Goal: Task Accomplishment & Management: Complete application form

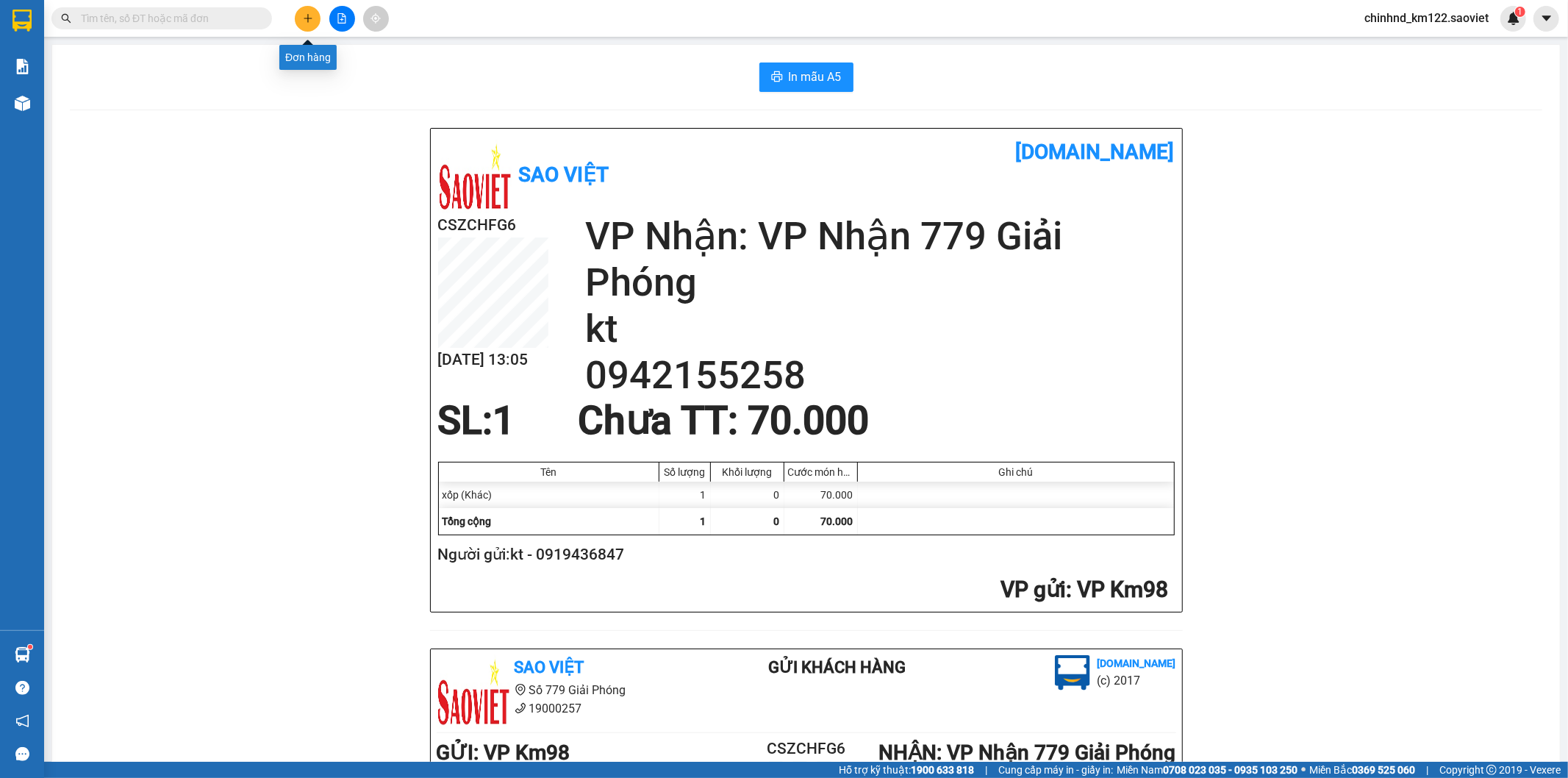
click at [303, 10] on button at bounding box center [307, 18] width 25 height 25
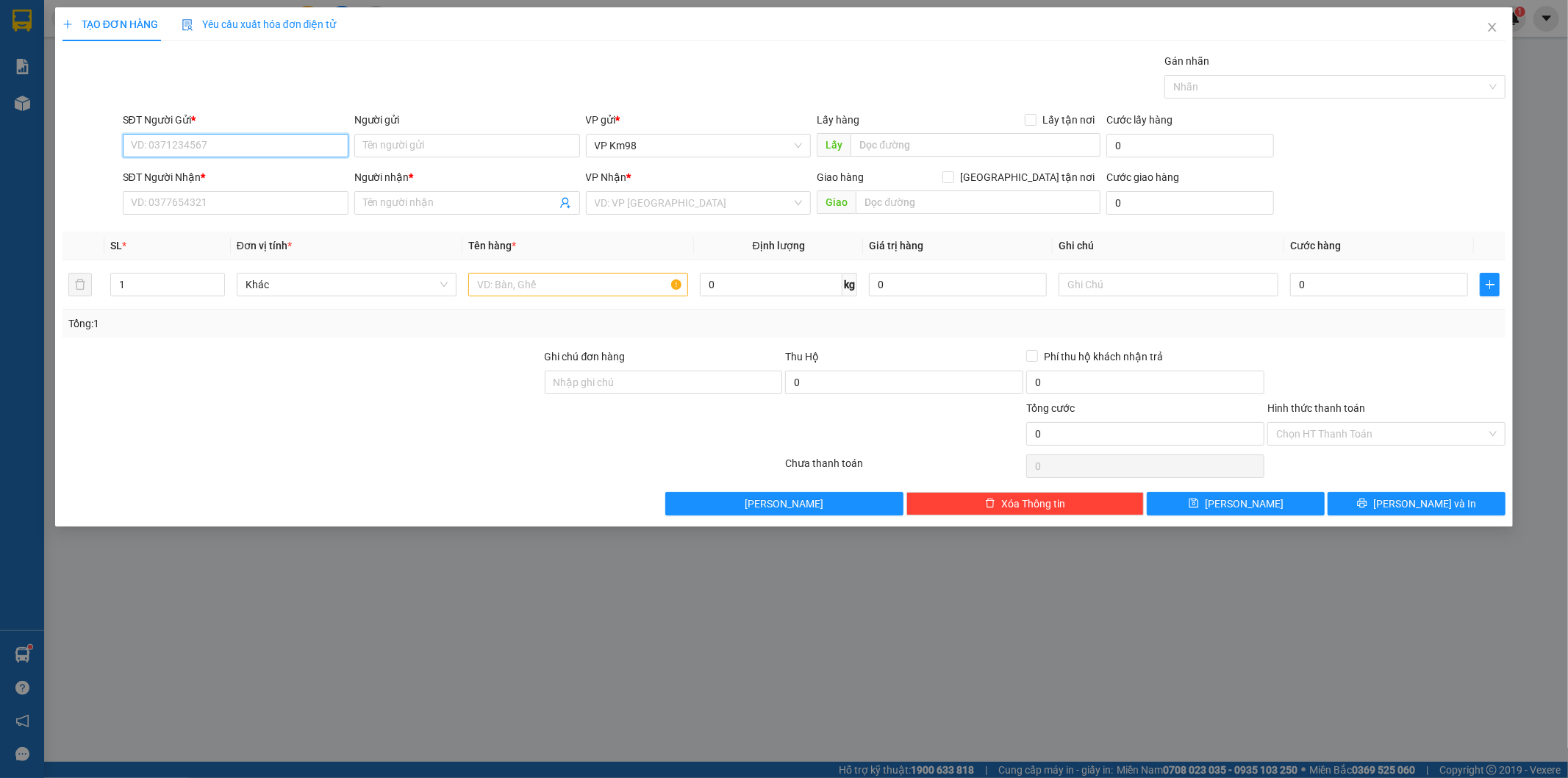
click at [207, 142] on input "SĐT Người Gửi *" at bounding box center [236, 145] width 226 height 24
click at [295, 145] on input "SĐT Người Gửi *" at bounding box center [236, 145] width 226 height 24
click at [405, 143] on input "Người gửi" at bounding box center [467, 145] width 226 height 24
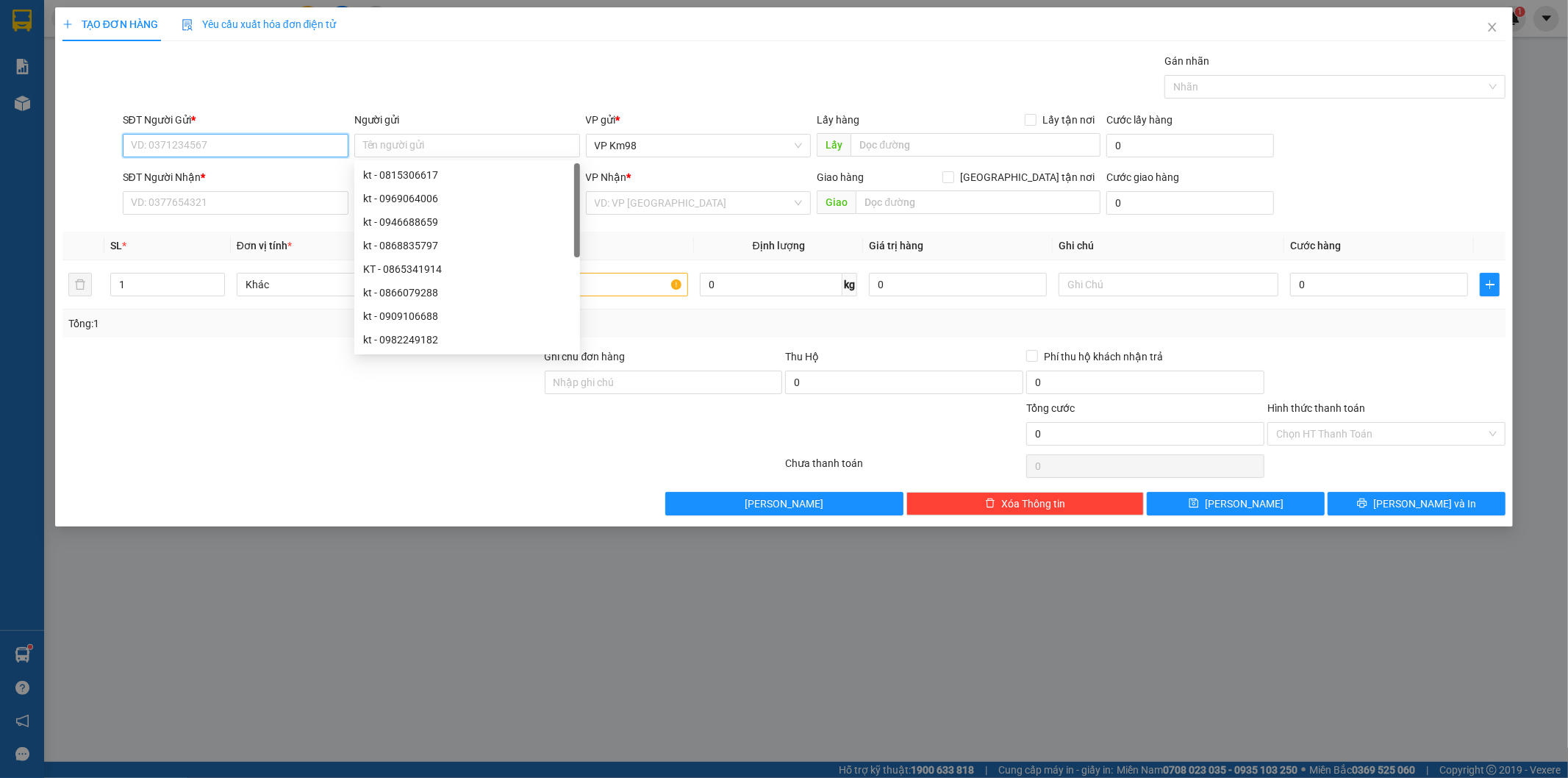
click at [265, 145] on input "SĐT Người Gửi *" at bounding box center [236, 145] width 226 height 24
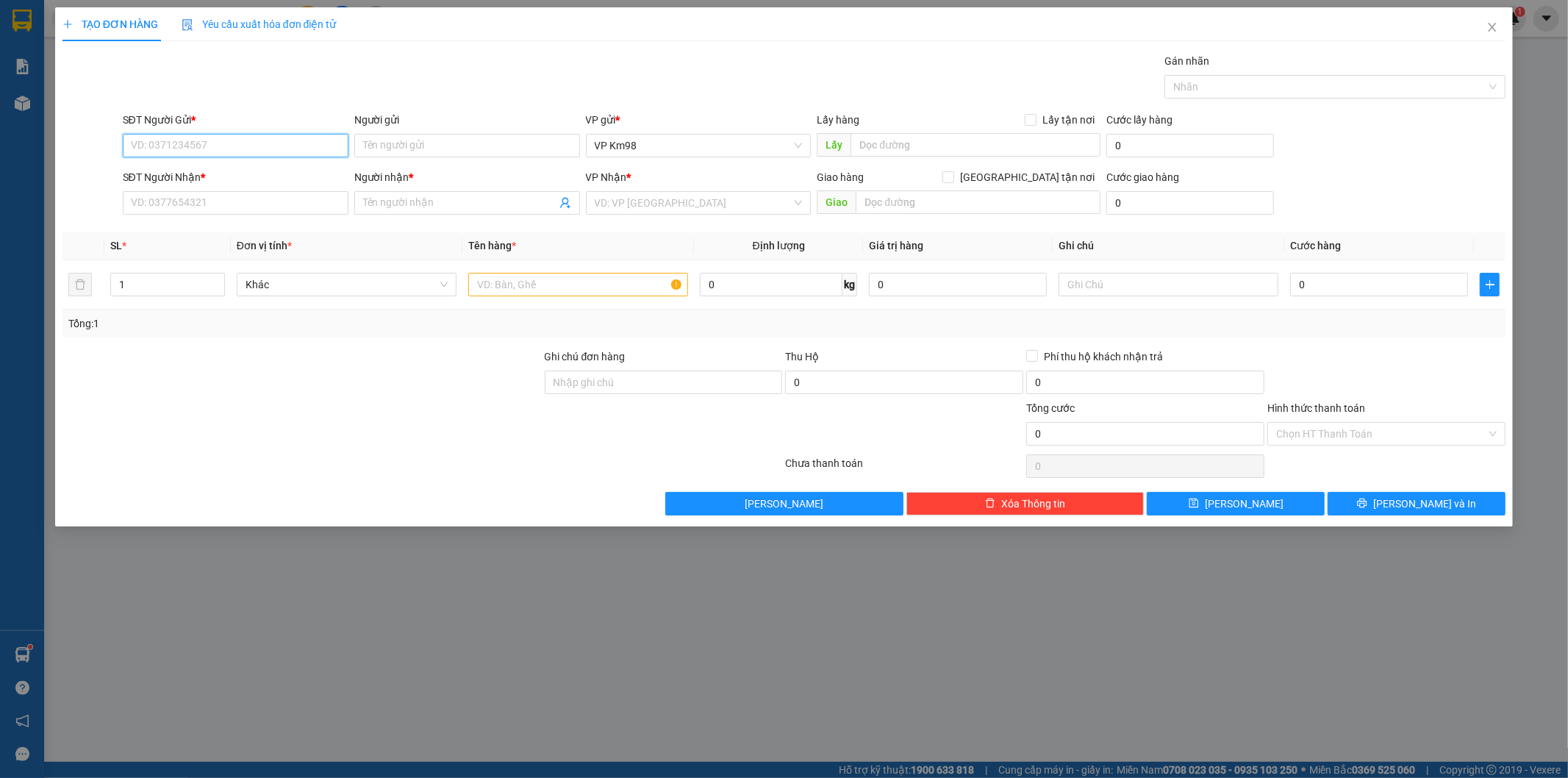
click at [245, 145] on input "SĐT Người Gửi *" at bounding box center [236, 145] width 226 height 24
type input "0912754115"
click at [243, 200] on input "SĐT Người Nhận *" at bounding box center [236, 202] width 226 height 24
type input "0"
click at [249, 138] on input "0912754115" at bounding box center [236, 145] width 226 height 24
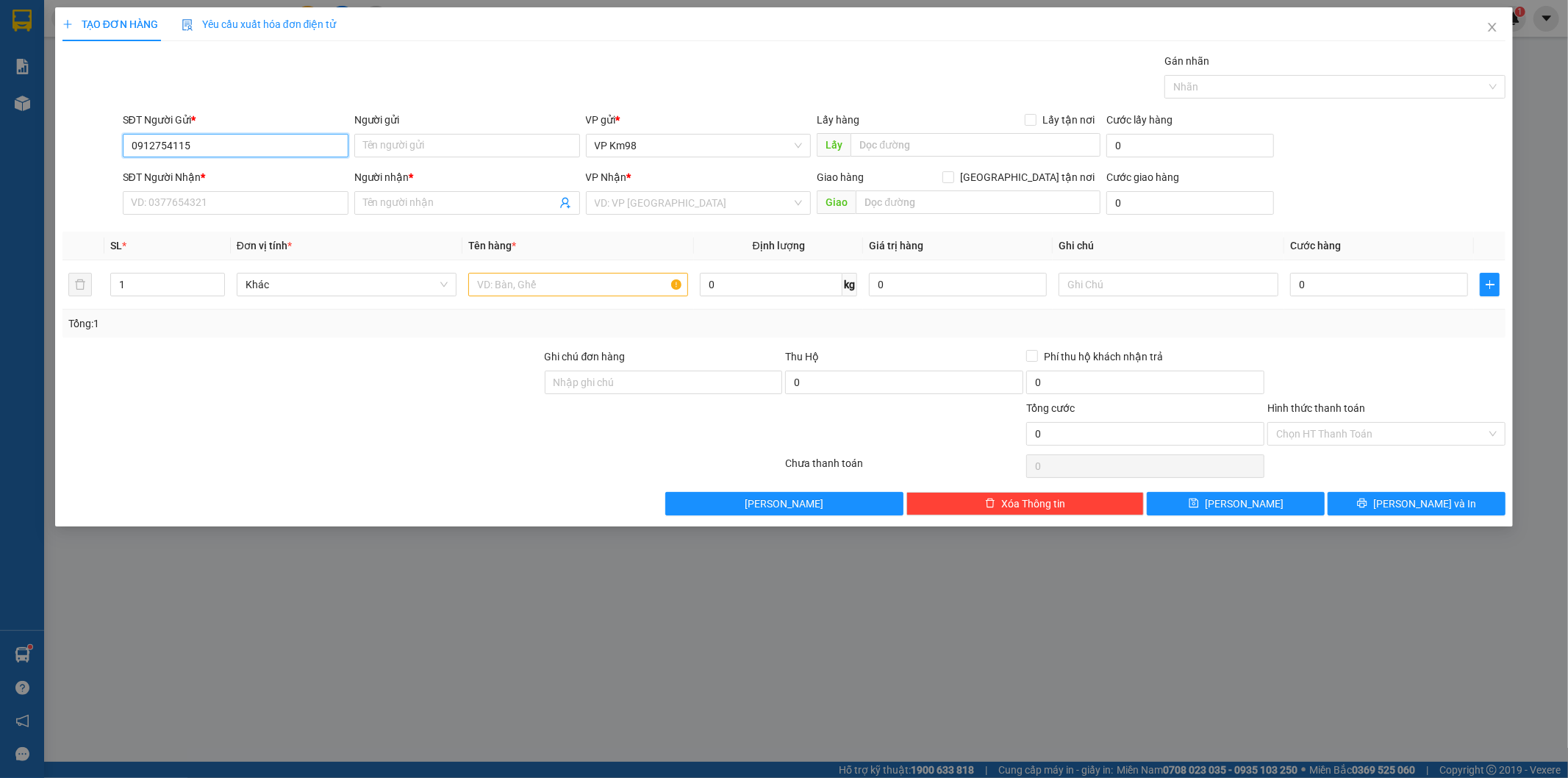
click at [249, 138] on input "0912754115" at bounding box center [236, 145] width 226 height 24
click at [209, 207] on input "SĐT Người Nhận *" at bounding box center [236, 202] width 226 height 24
paste input "0912754115"
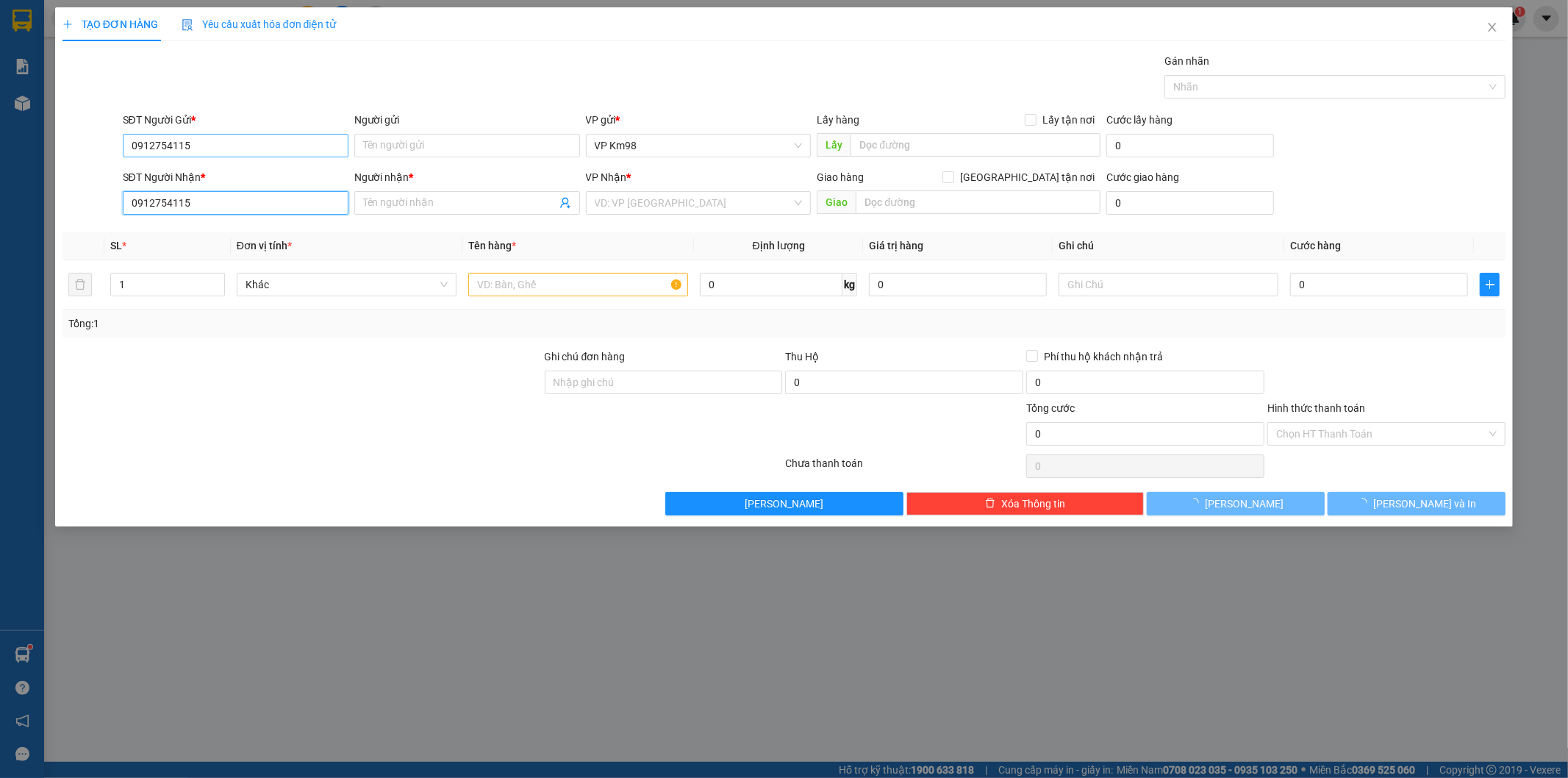
type input "0912754115"
click at [238, 143] on input "0912754115" at bounding box center [236, 145] width 226 height 24
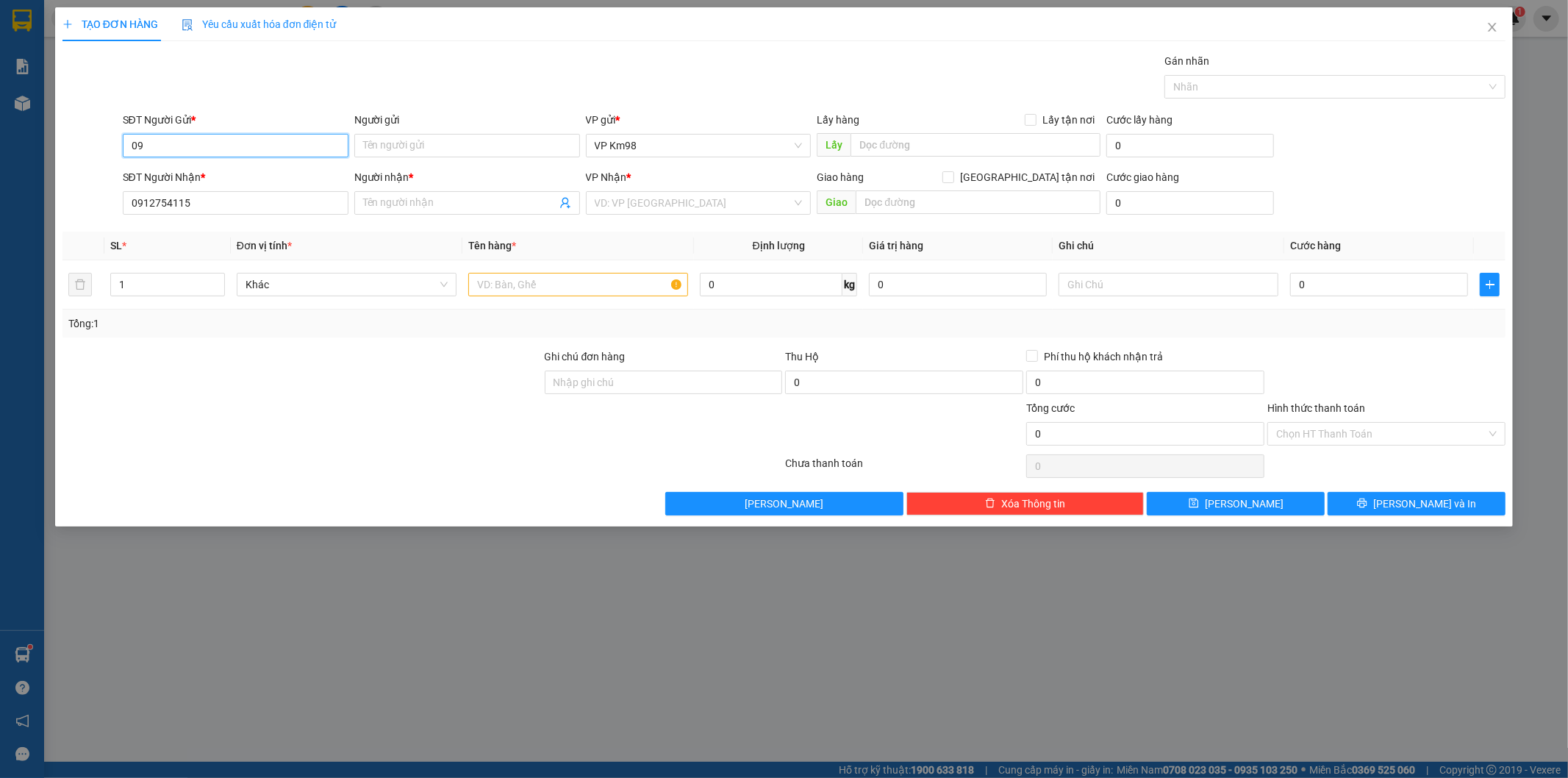
type input "0"
type input "0962701206"
click at [203, 177] on div "0962701206 - kt" at bounding box center [236, 175] width 208 height 16
type input "kt"
type input "0962701206"
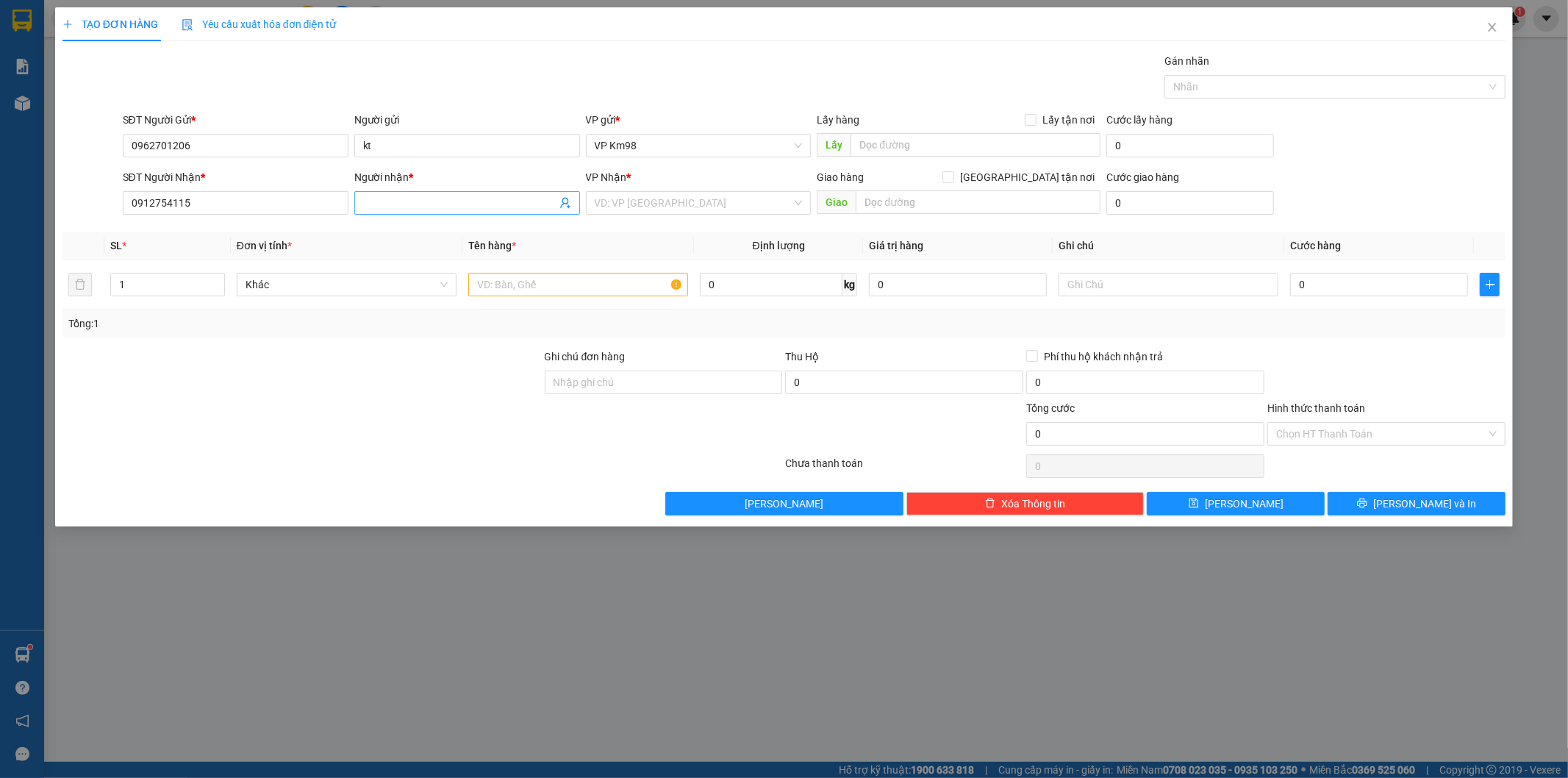
click at [385, 193] on span at bounding box center [467, 202] width 226 height 24
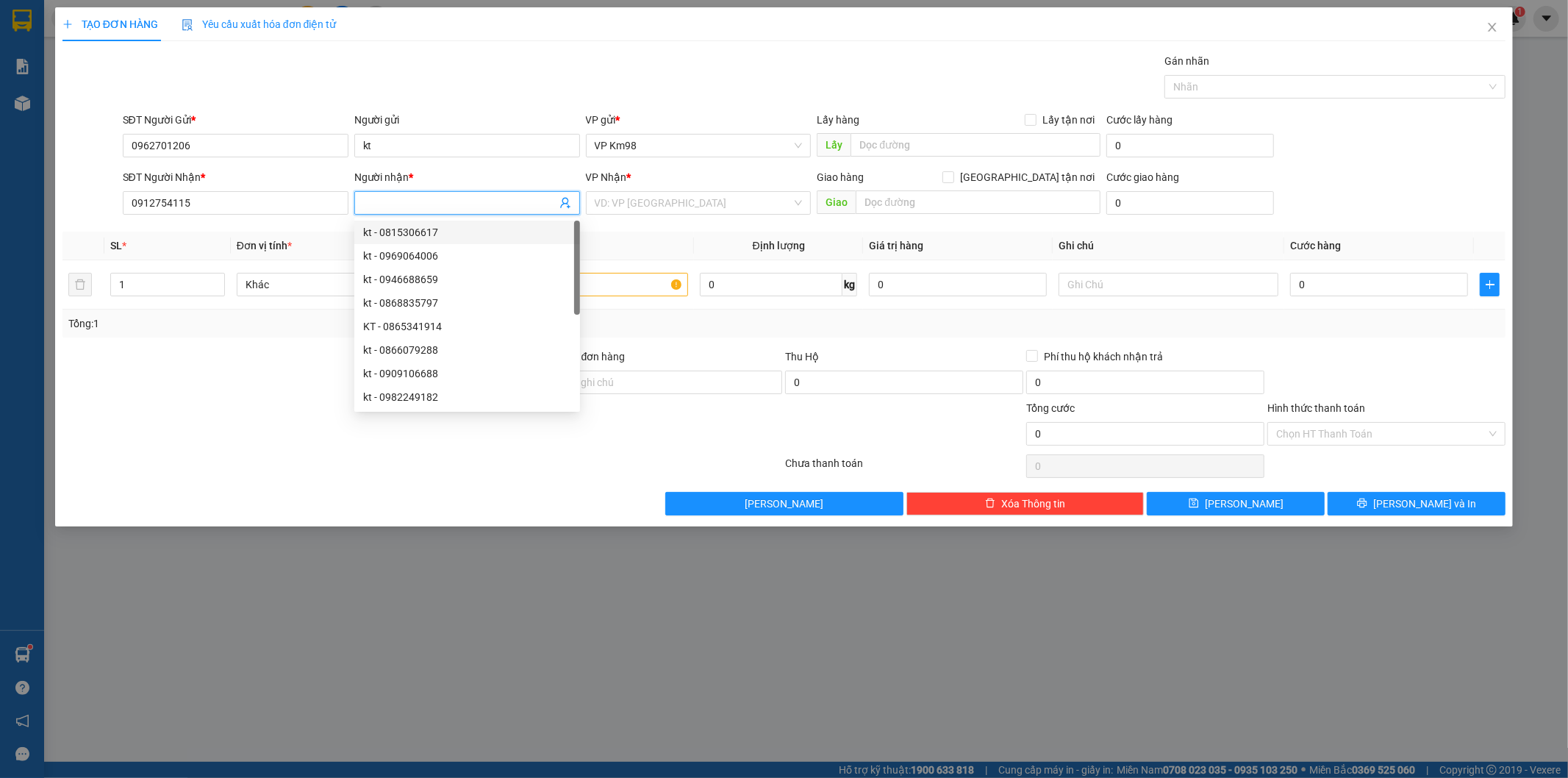
click at [439, 208] on input "Người nhận *" at bounding box center [460, 203] width 193 height 16
click at [469, 202] on input "Người nhận *" at bounding box center [460, 203] width 193 height 16
type input "kt"
click at [671, 202] on input "search" at bounding box center [693, 202] width 198 height 22
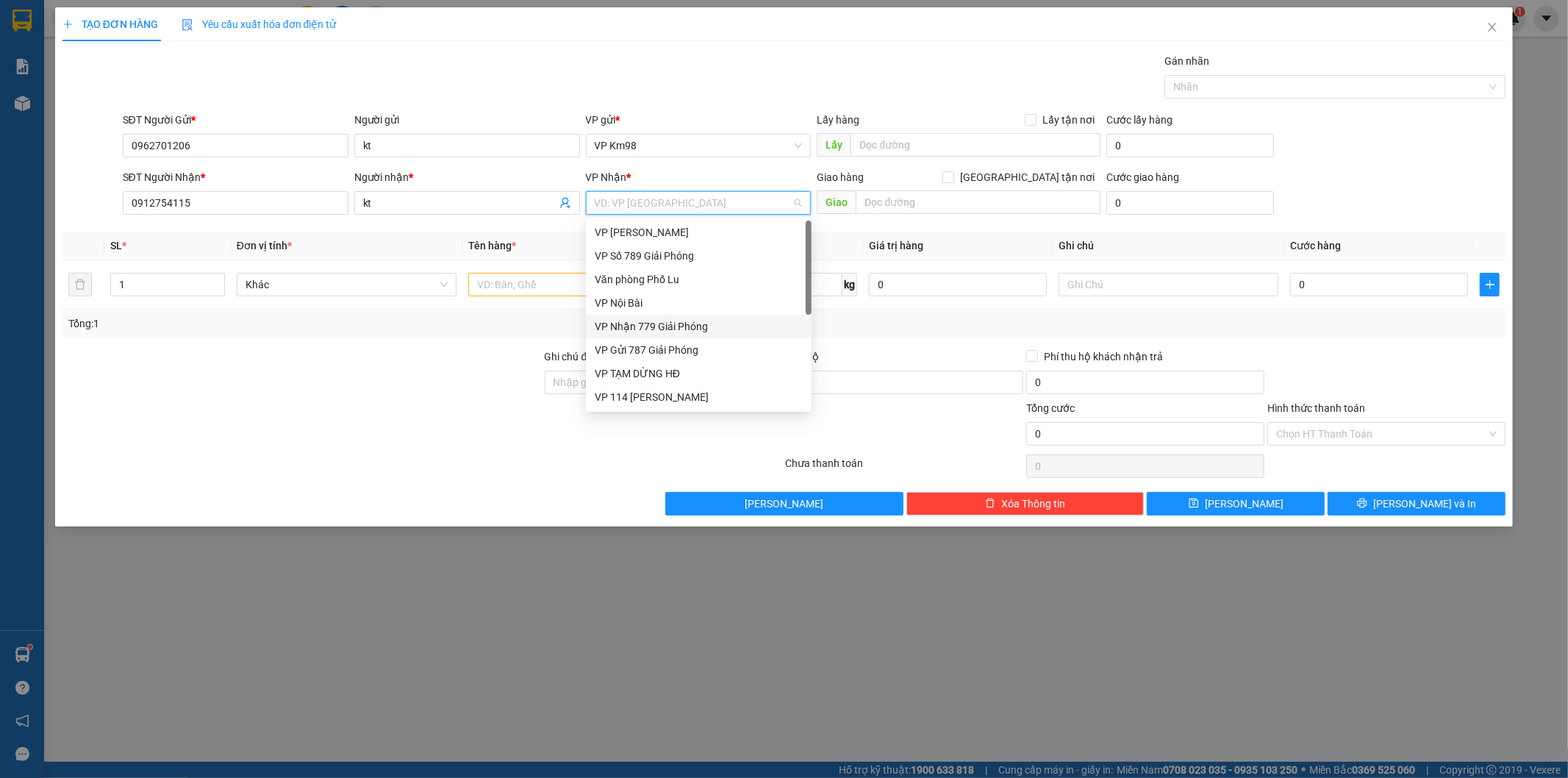
click at [658, 329] on div "VP Nhận 779 Giải Phóng" at bounding box center [699, 326] width 208 height 16
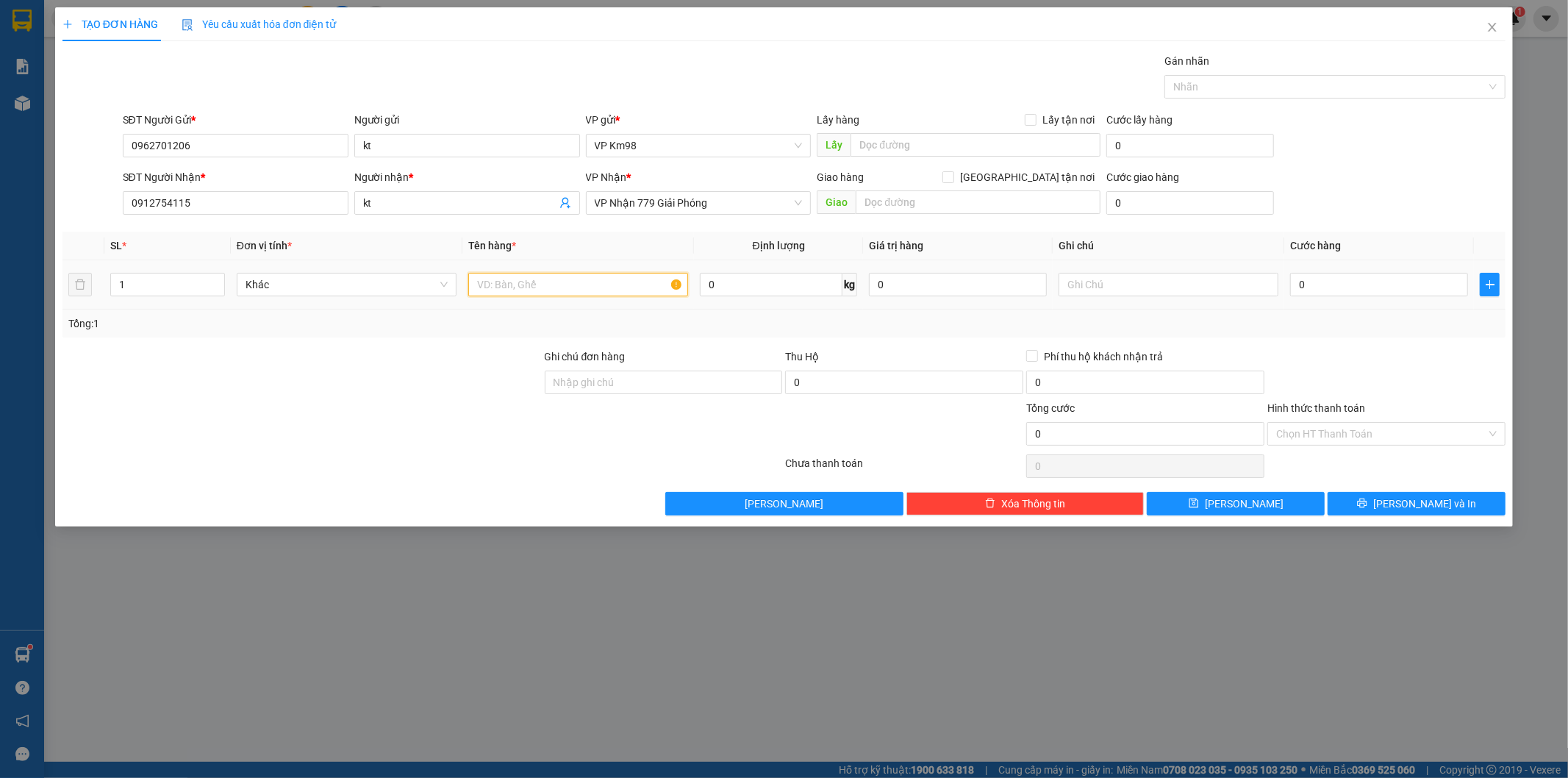
click at [561, 276] on input "text" at bounding box center [578, 284] width 220 height 24
type input "tải nâu"
click at [1354, 345] on div "Transit Pickup Surcharge Ids Transit Deliver Surcharge Ids Transit Deliver Surc…" at bounding box center [784, 284] width 1444 height 462
click at [1341, 280] on input "0" at bounding box center [1379, 284] width 178 height 24
type input "4"
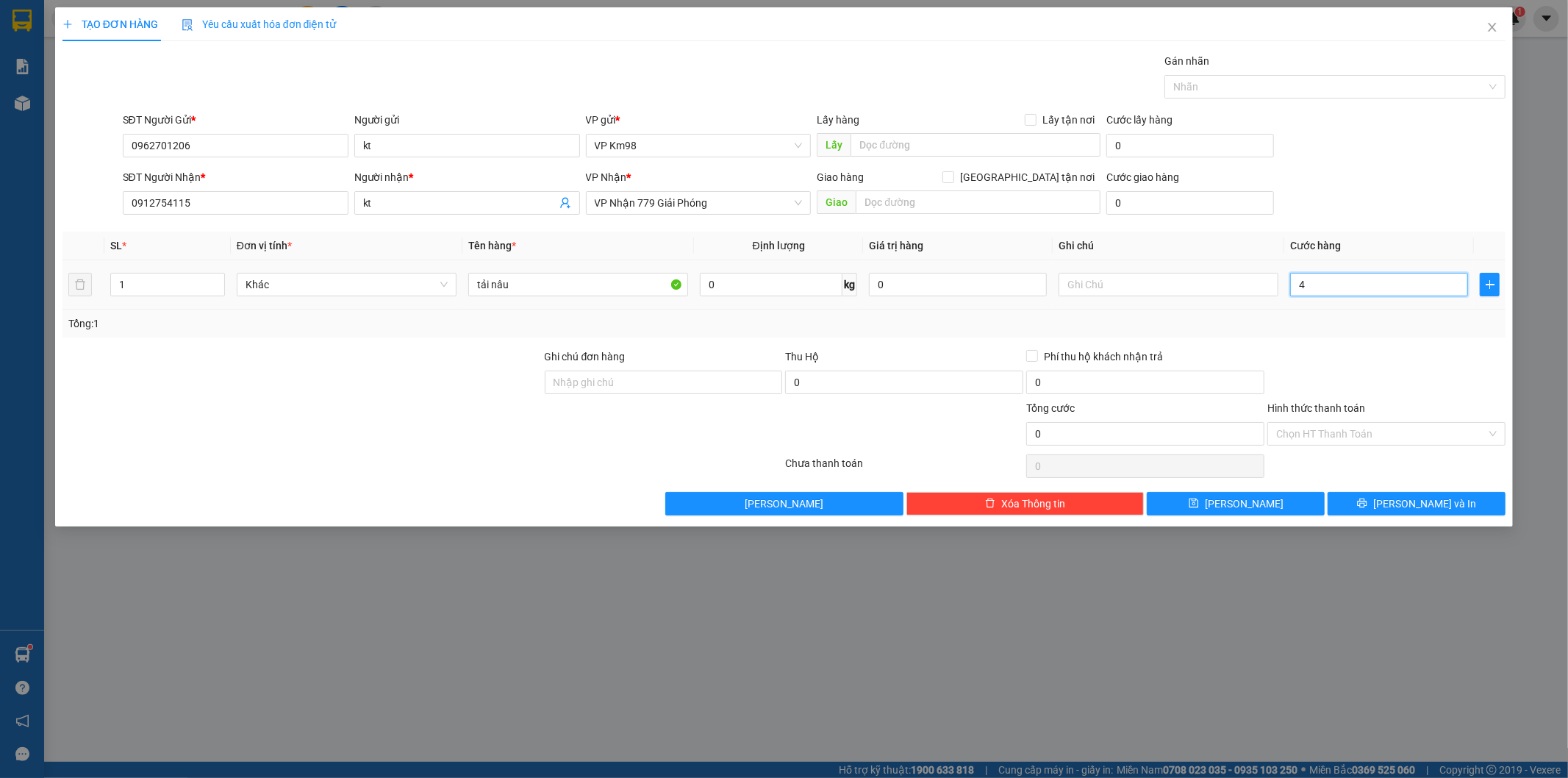
type input "4"
type input "0"
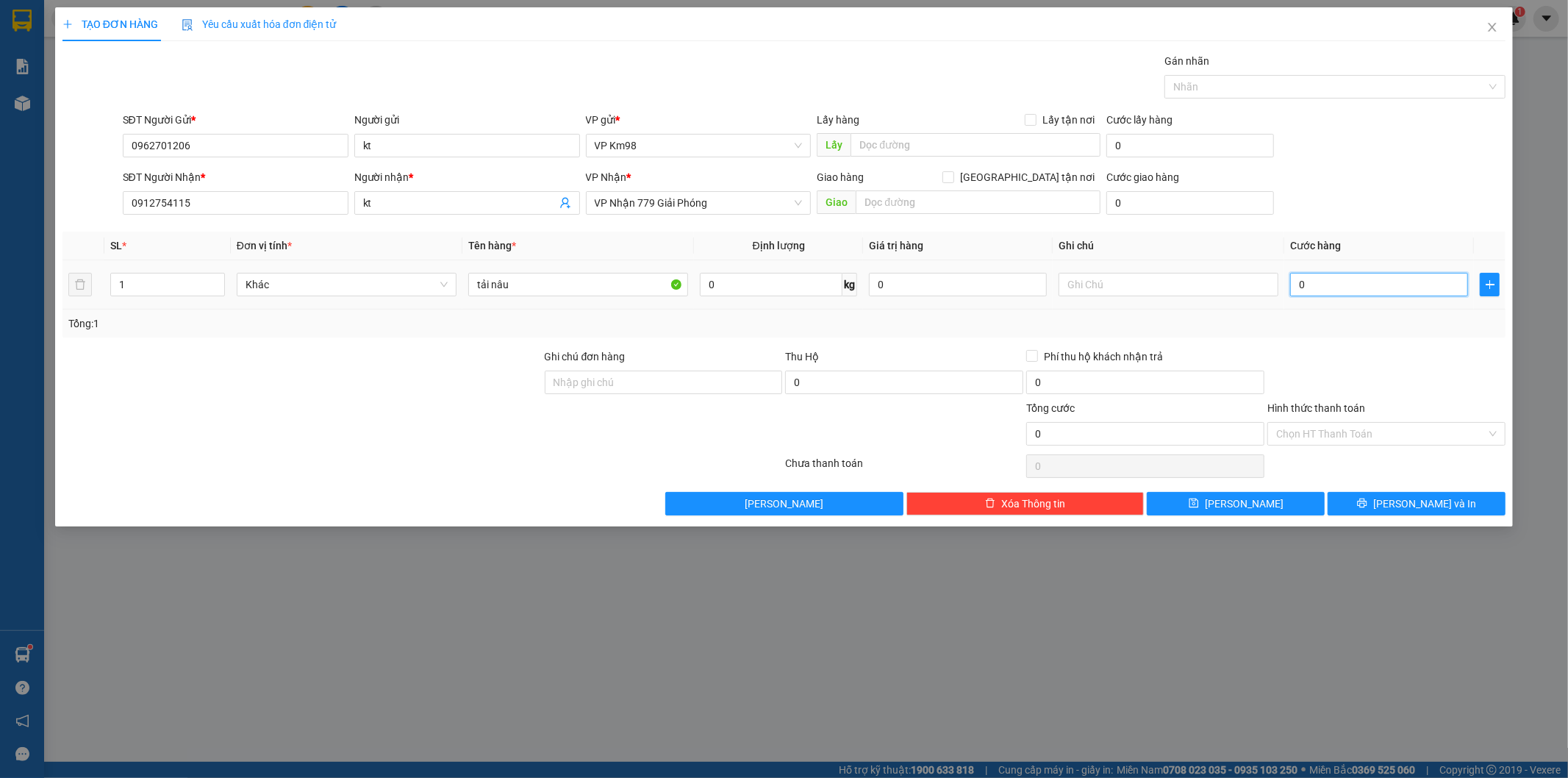
type input "10"
type input "100"
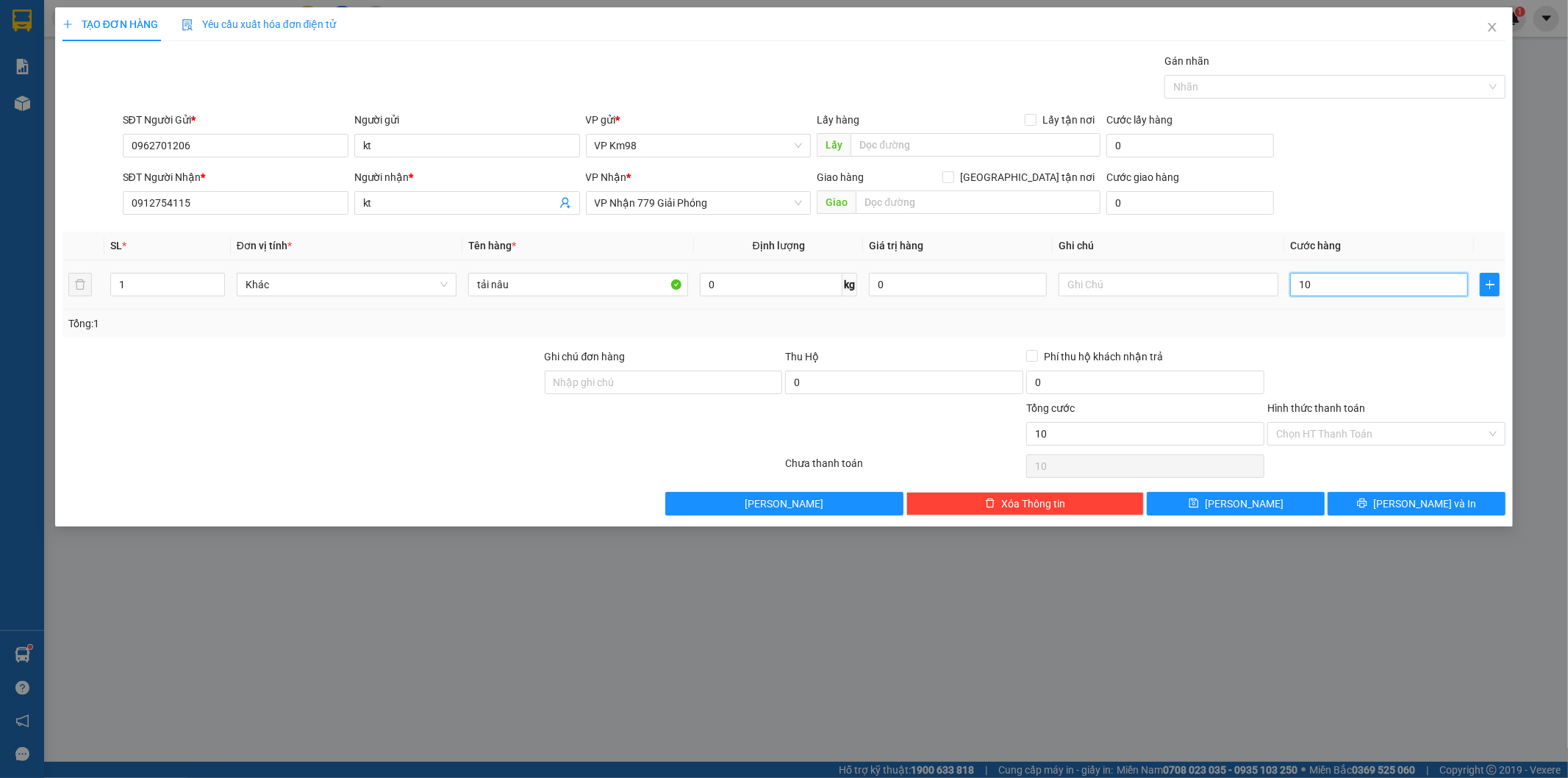
type input "100"
type input "1.000"
type input "10.000"
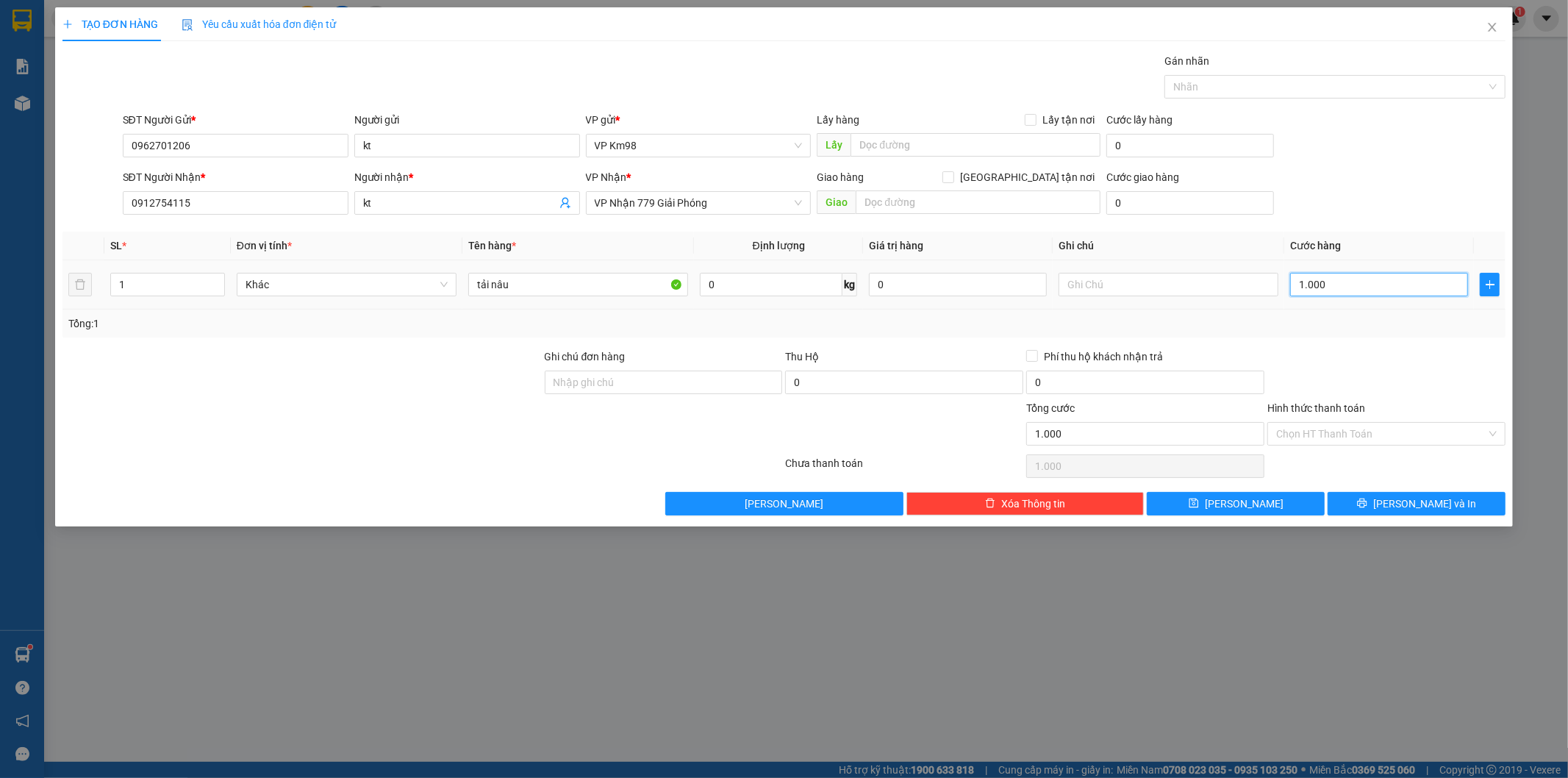
type input "10.000"
type input "100.000"
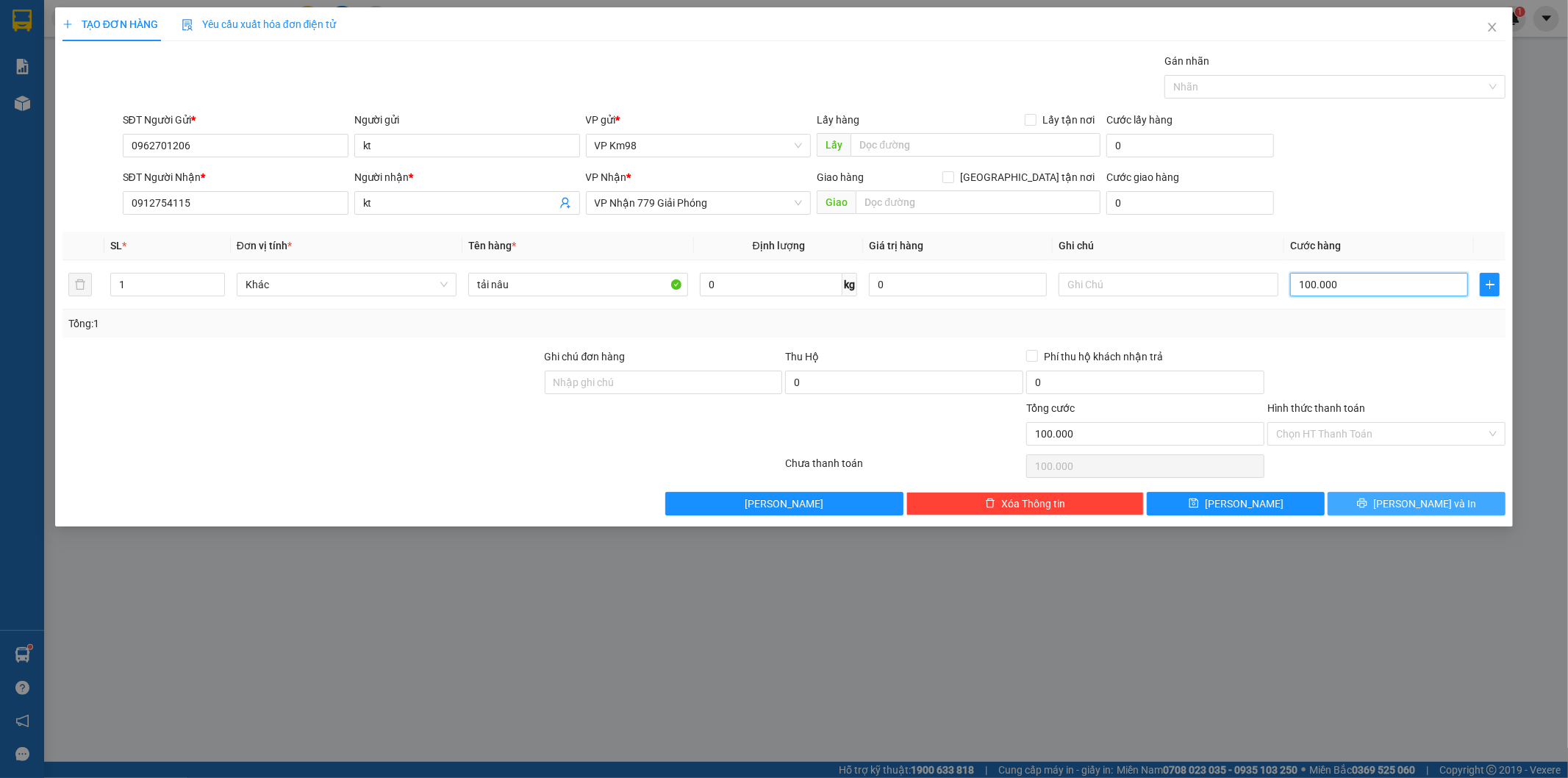
type input "100.000"
click at [1380, 505] on button "[PERSON_NAME] và In" at bounding box center [1416, 504] width 178 height 24
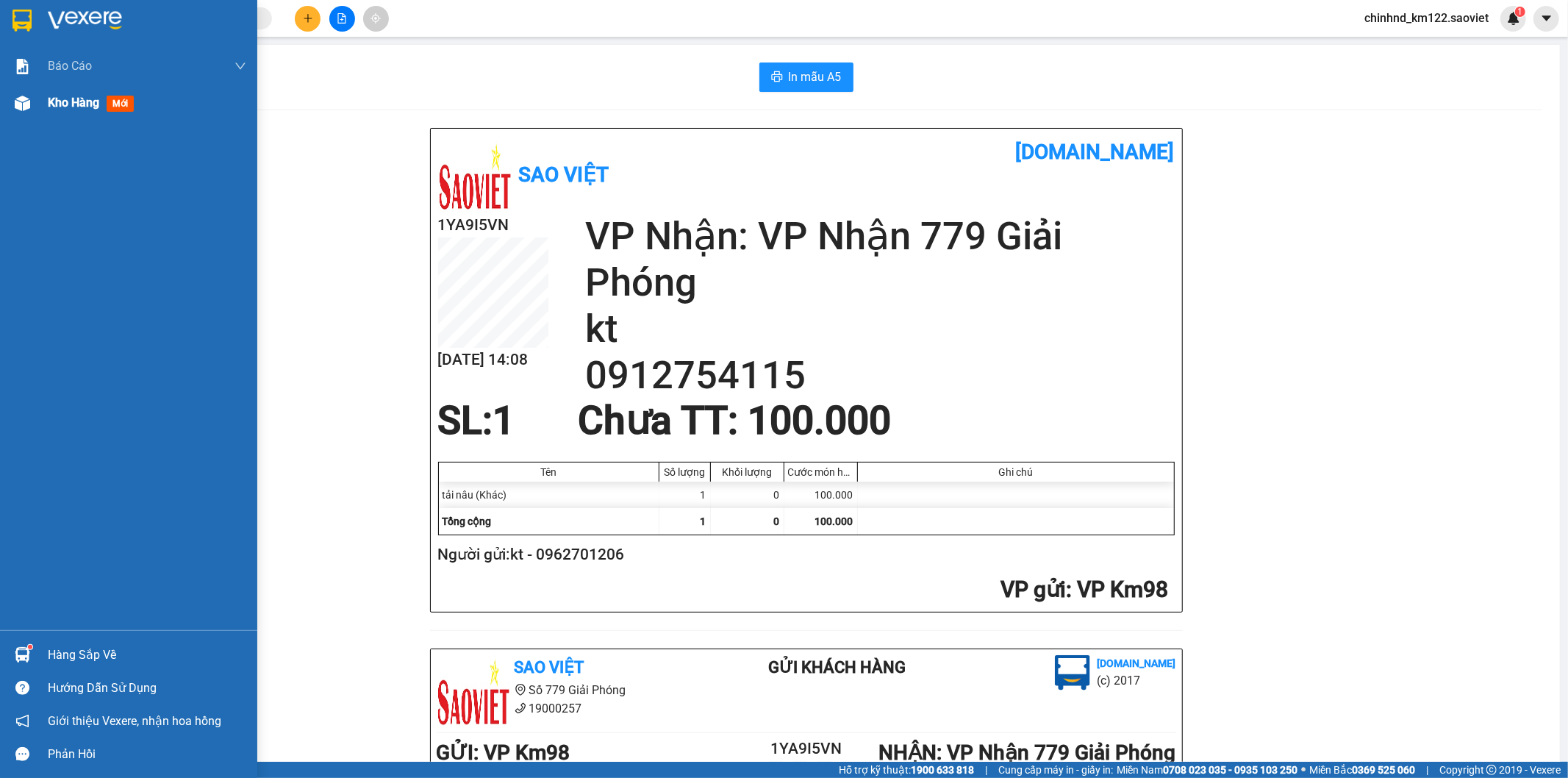
click at [60, 92] on div "Kho hàng mới" at bounding box center [147, 103] width 199 height 37
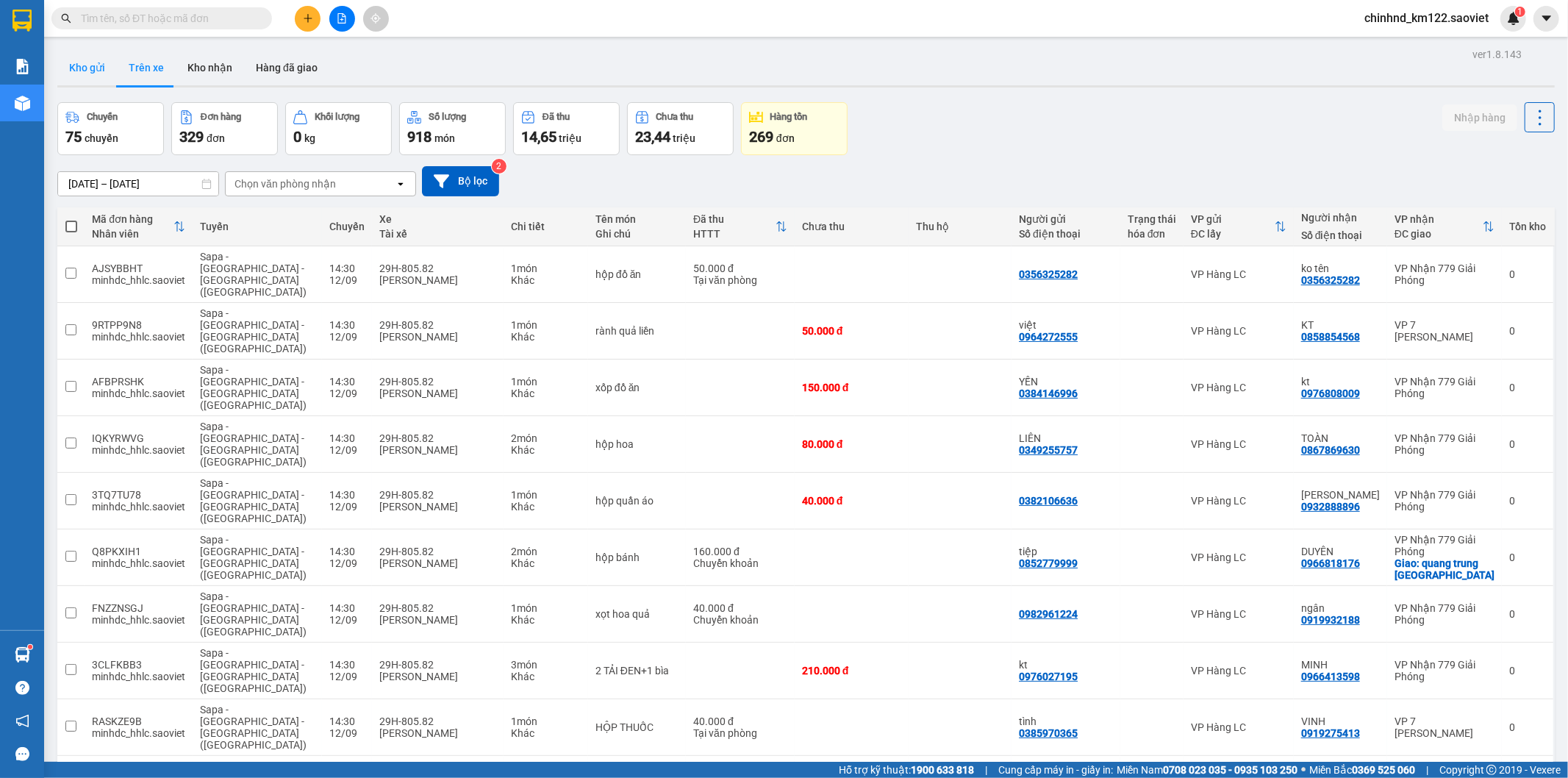
click at [77, 62] on button "Kho gửi" at bounding box center [87, 68] width 60 height 35
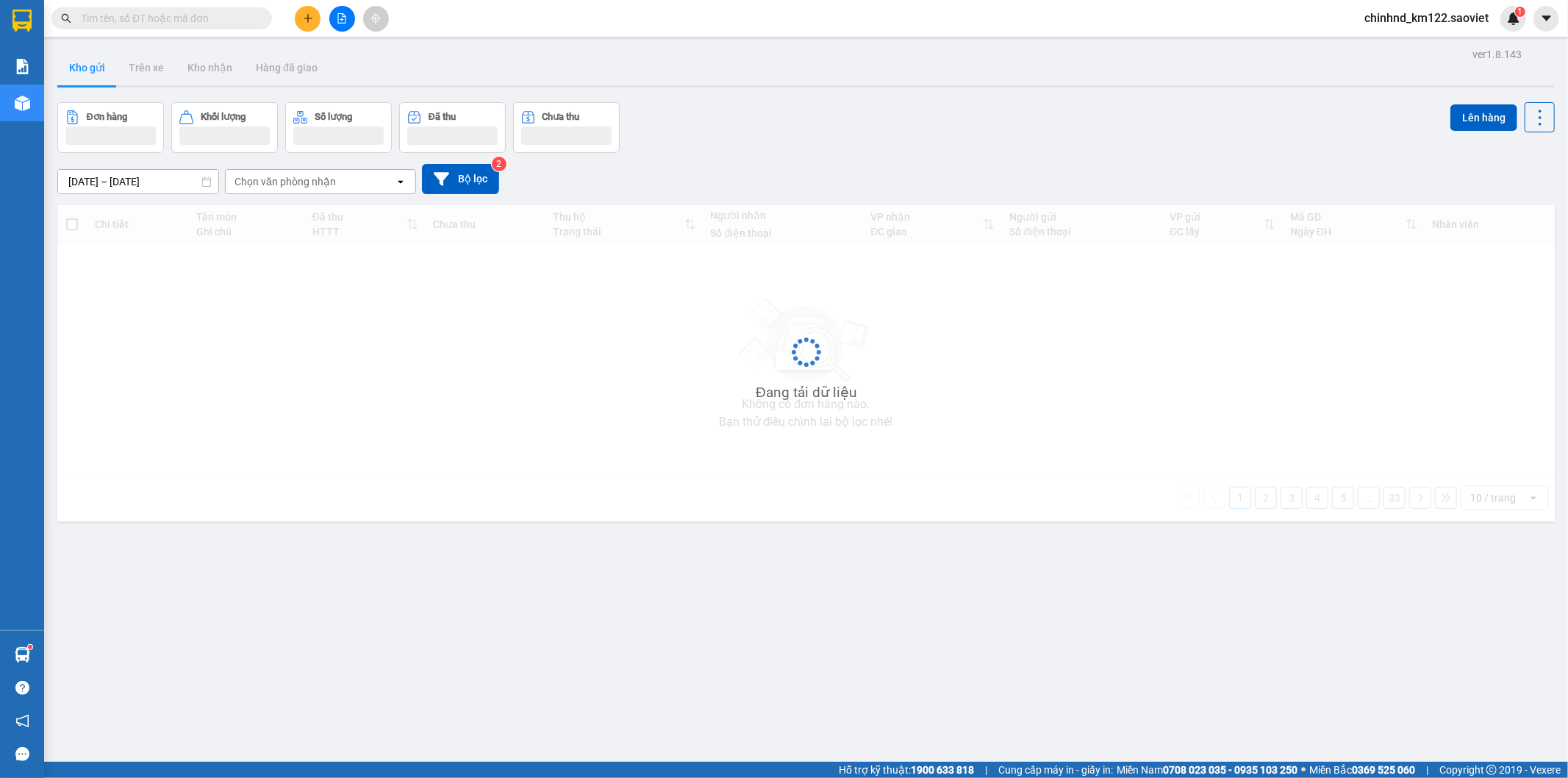
click at [77, 62] on button "Kho gửi" at bounding box center [87, 68] width 60 height 35
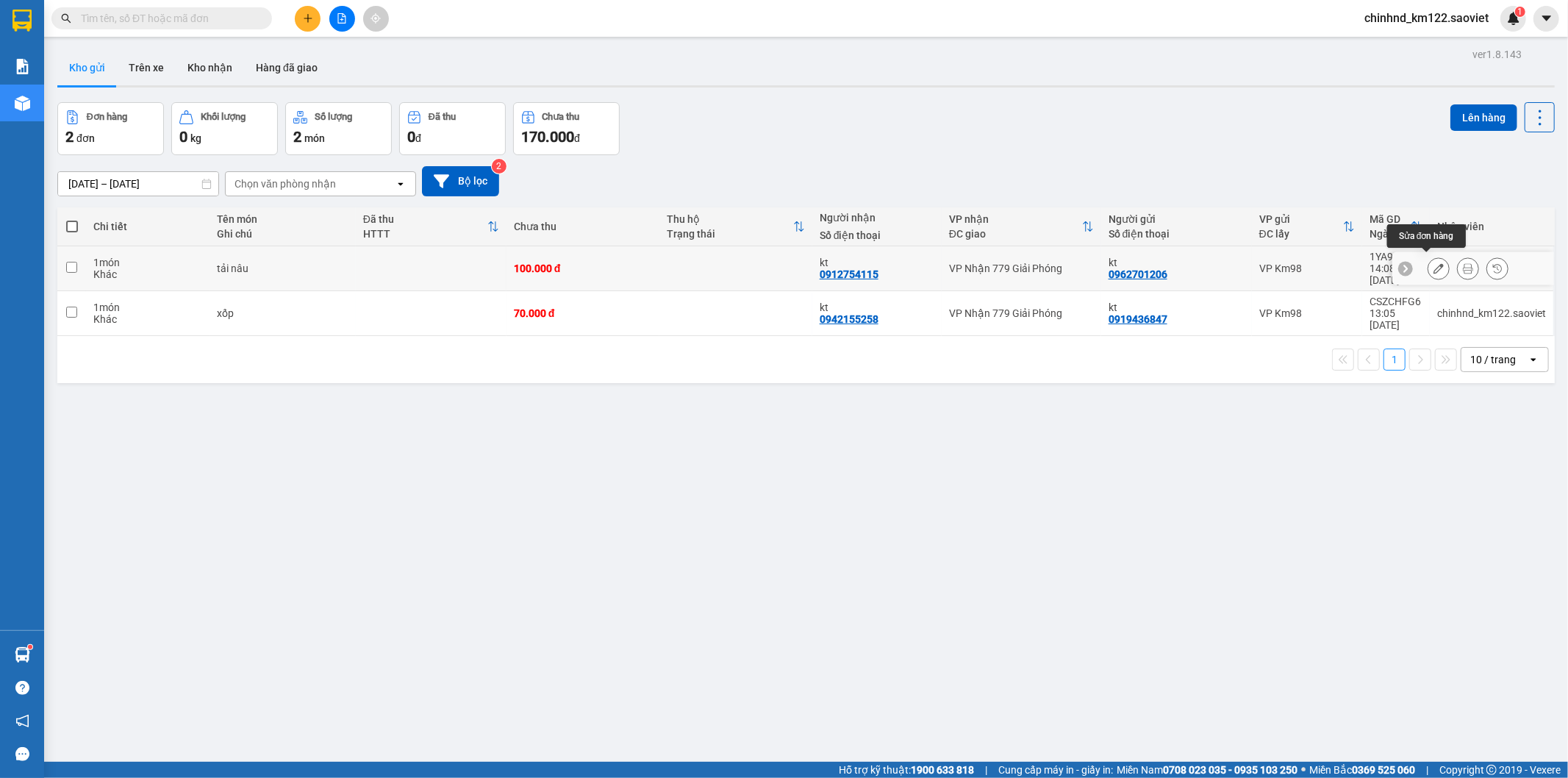
click at [1434, 265] on icon at bounding box center [1439, 268] width 11 height 11
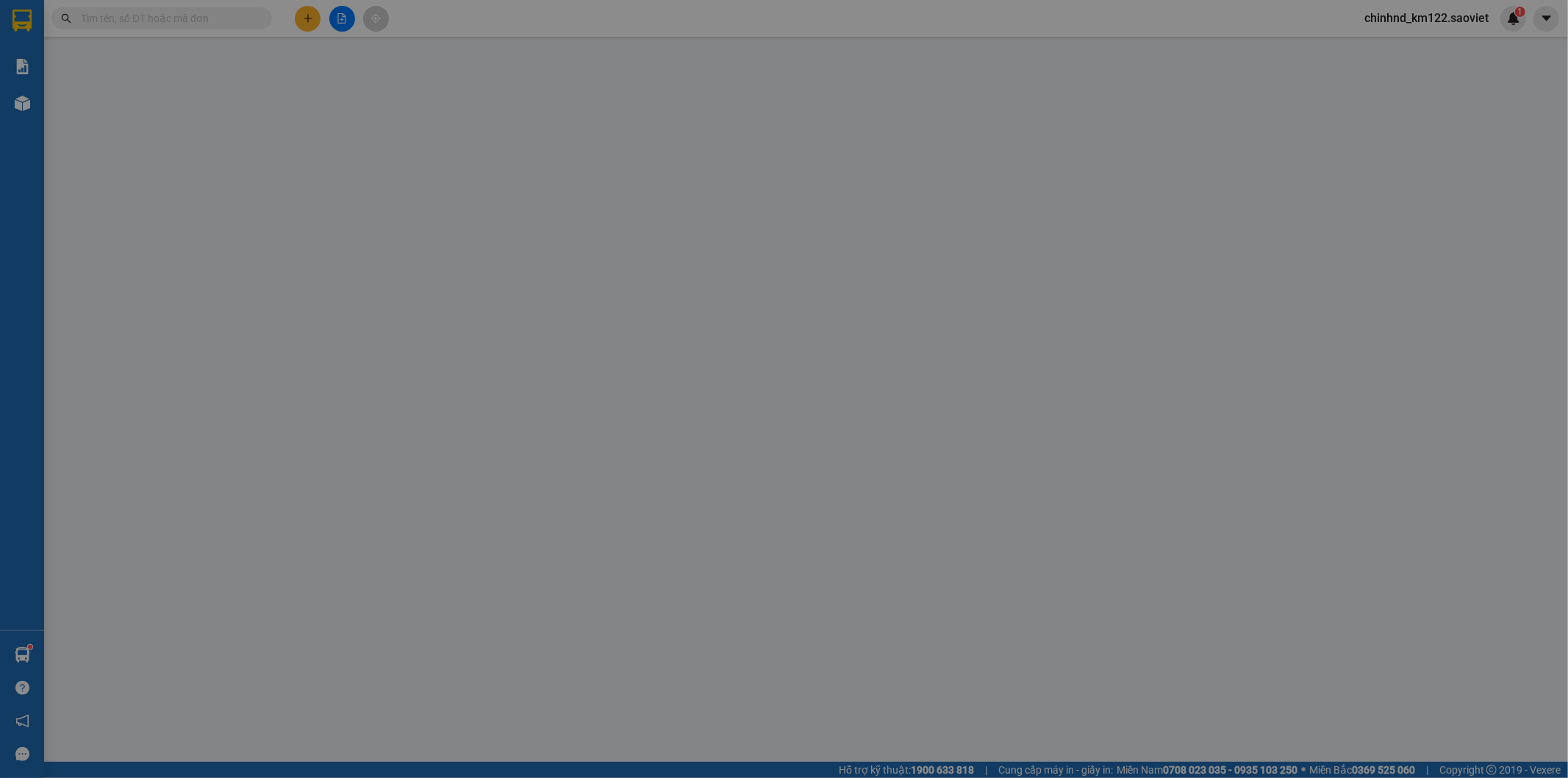
type input "0962701206"
type input "kt"
type input "0912754115"
type input "kt"
type input "100.000"
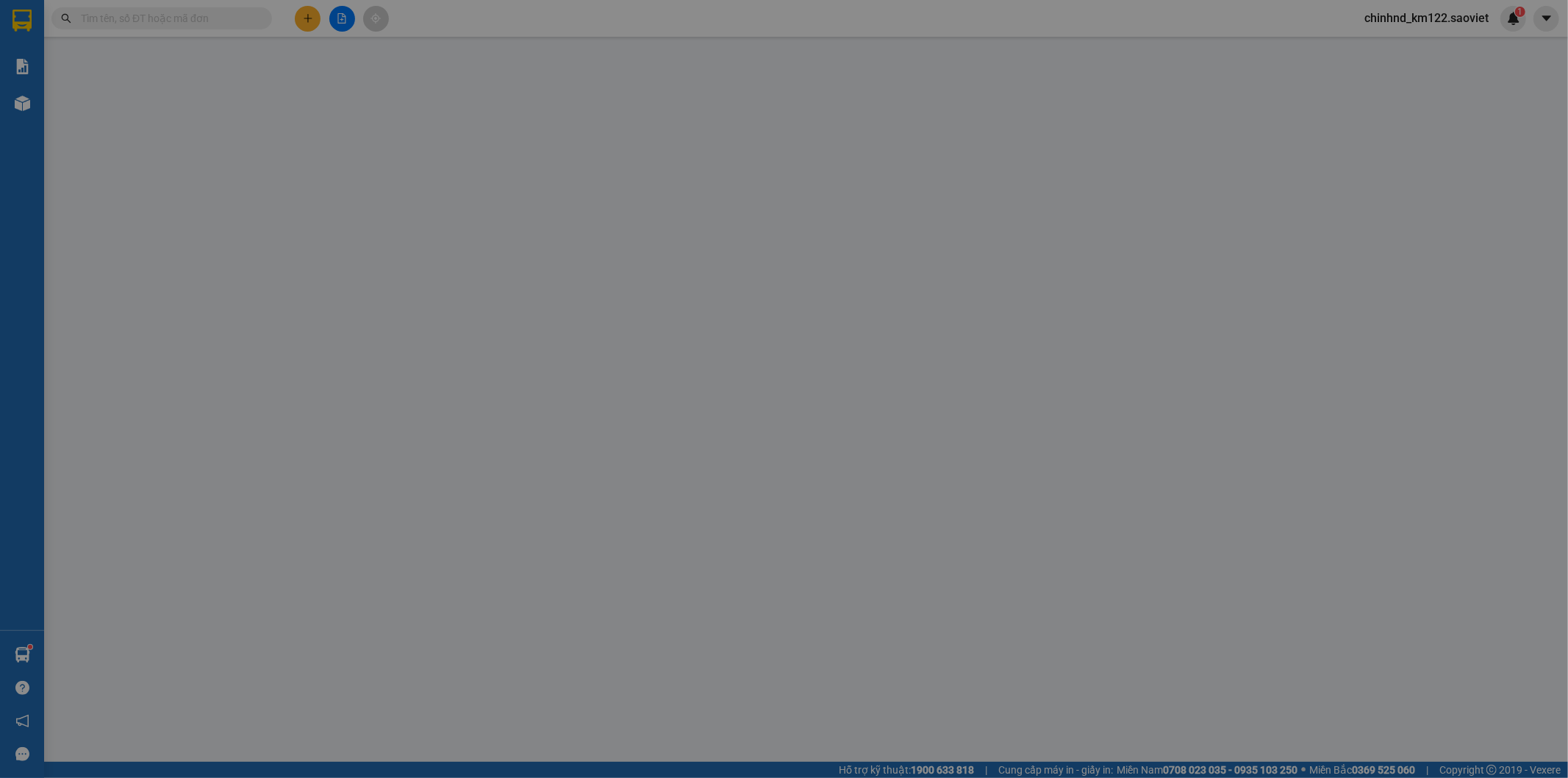
type input "100.000"
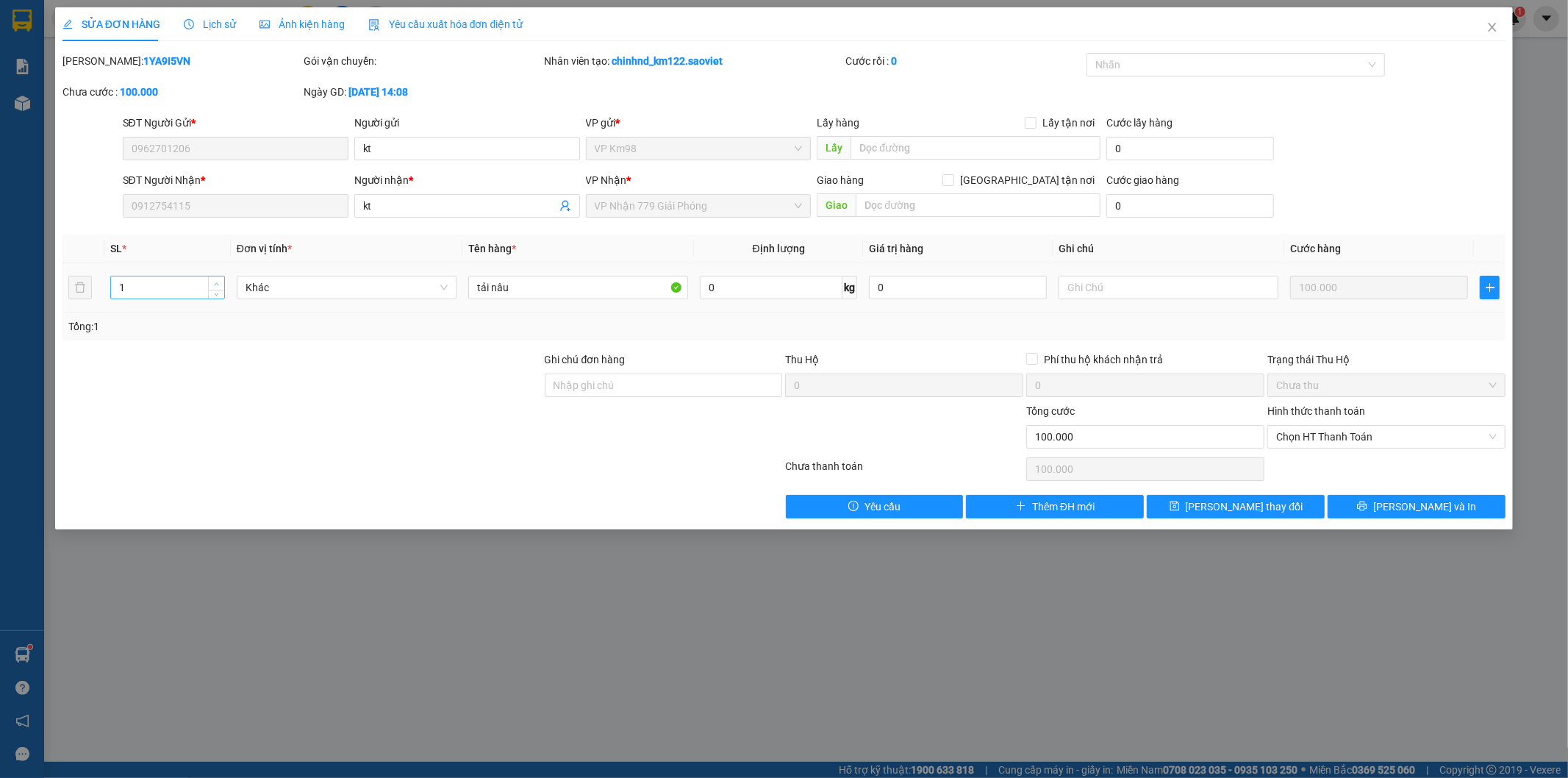
type input "2"
click at [214, 282] on icon "up" at bounding box center [216, 284] width 5 height 5
click at [1408, 511] on span "[PERSON_NAME] và In" at bounding box center [1424, 506] width 103 height 16
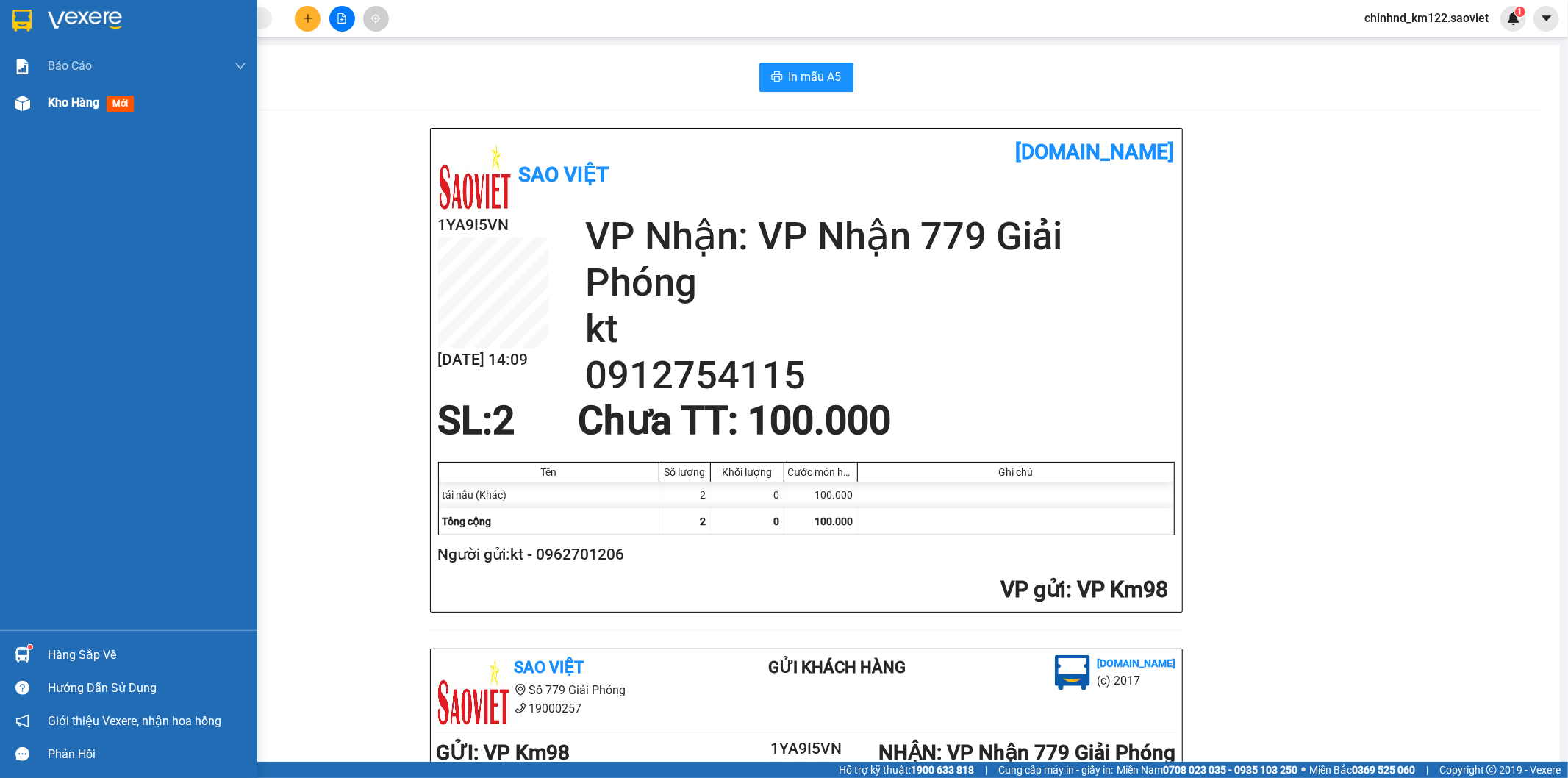
click at [88, 108] on span "Kho hàng" at bounding box center [73, 103] width 52 height 14
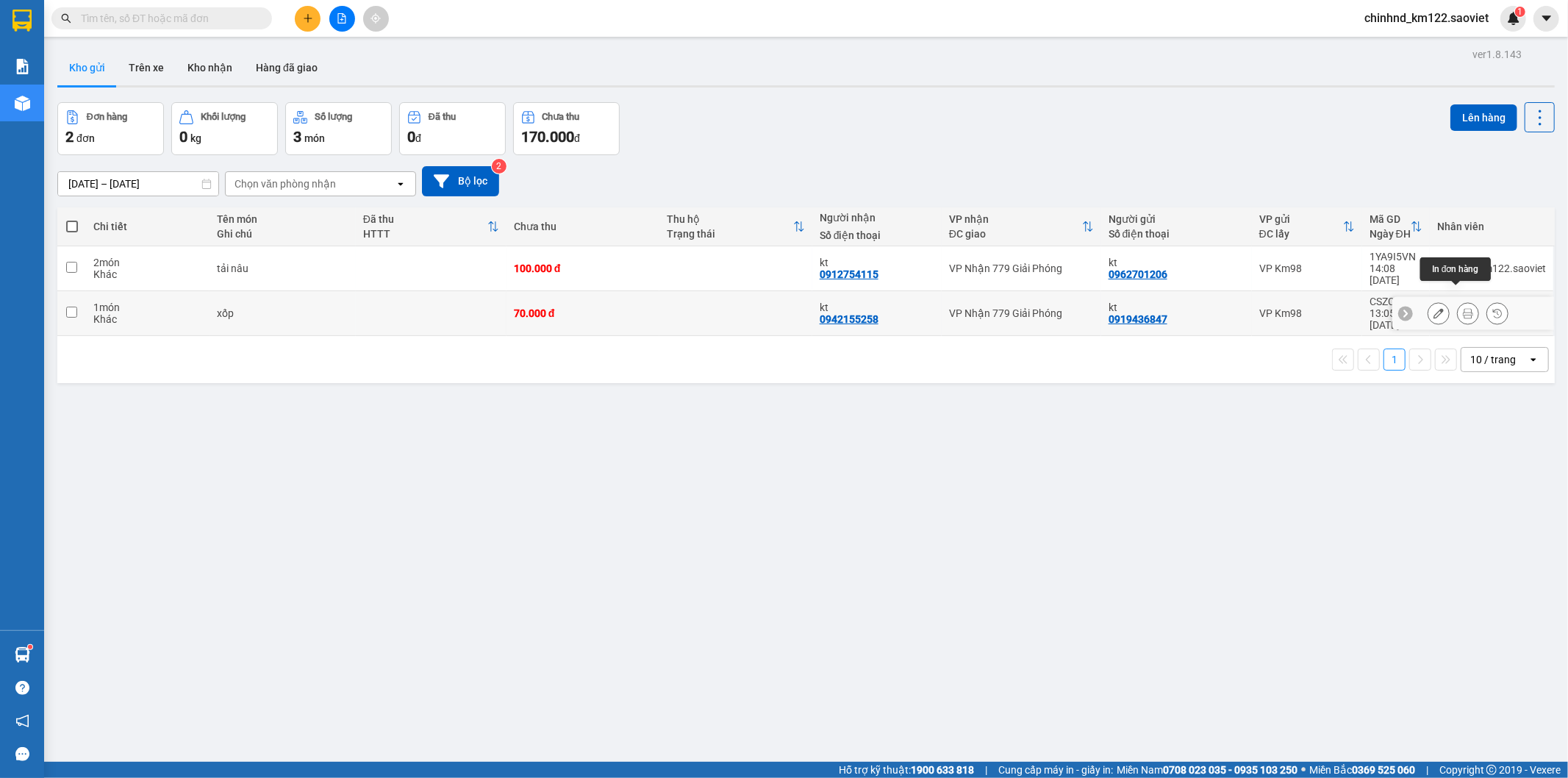
click at [1463, 308] on icon at bounding box center [1468, 313] width 11 height 11
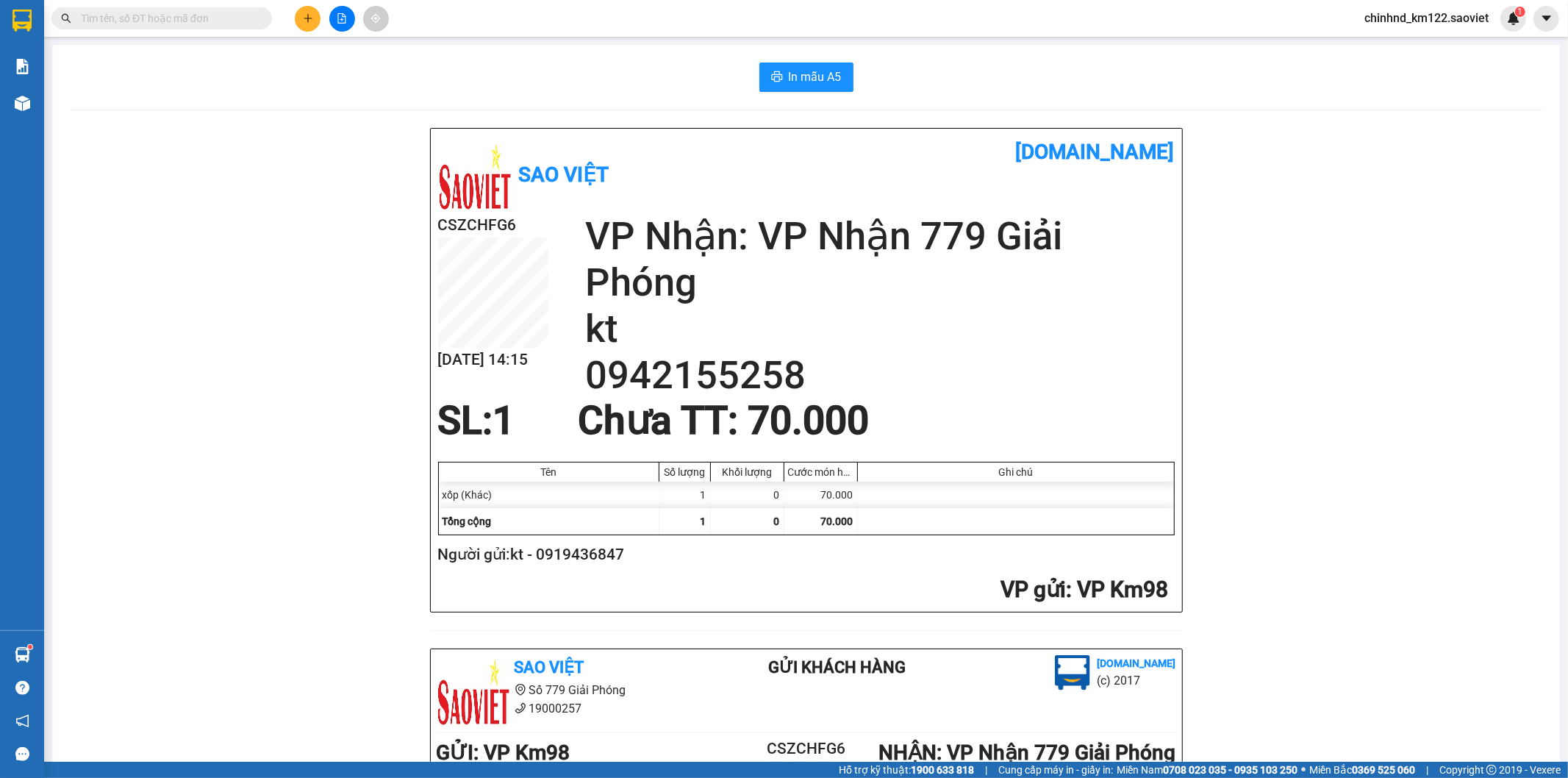
click at [272, 180] on div "Sao Việt [DOMAIN_NAME] CSZCHFG6 [DATE] 14:15 VP Nhận: VP Nhận 779 Giải Phóng kt…" at bounding box center [805, 655] width 1472 height 1054
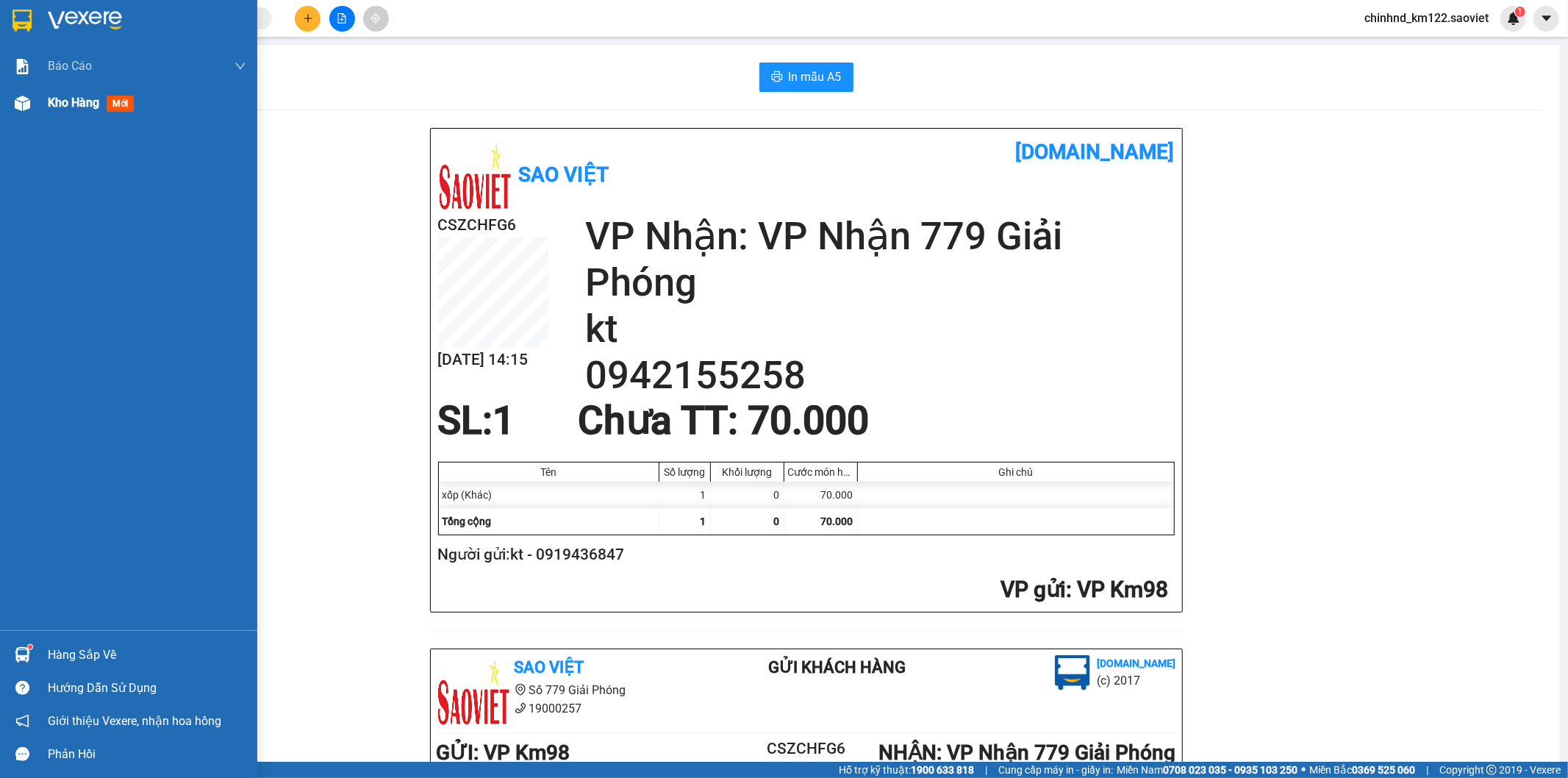
click at [69, 97] on span "Kho hàng" at bounding box center [73, 103] width 52 height 14
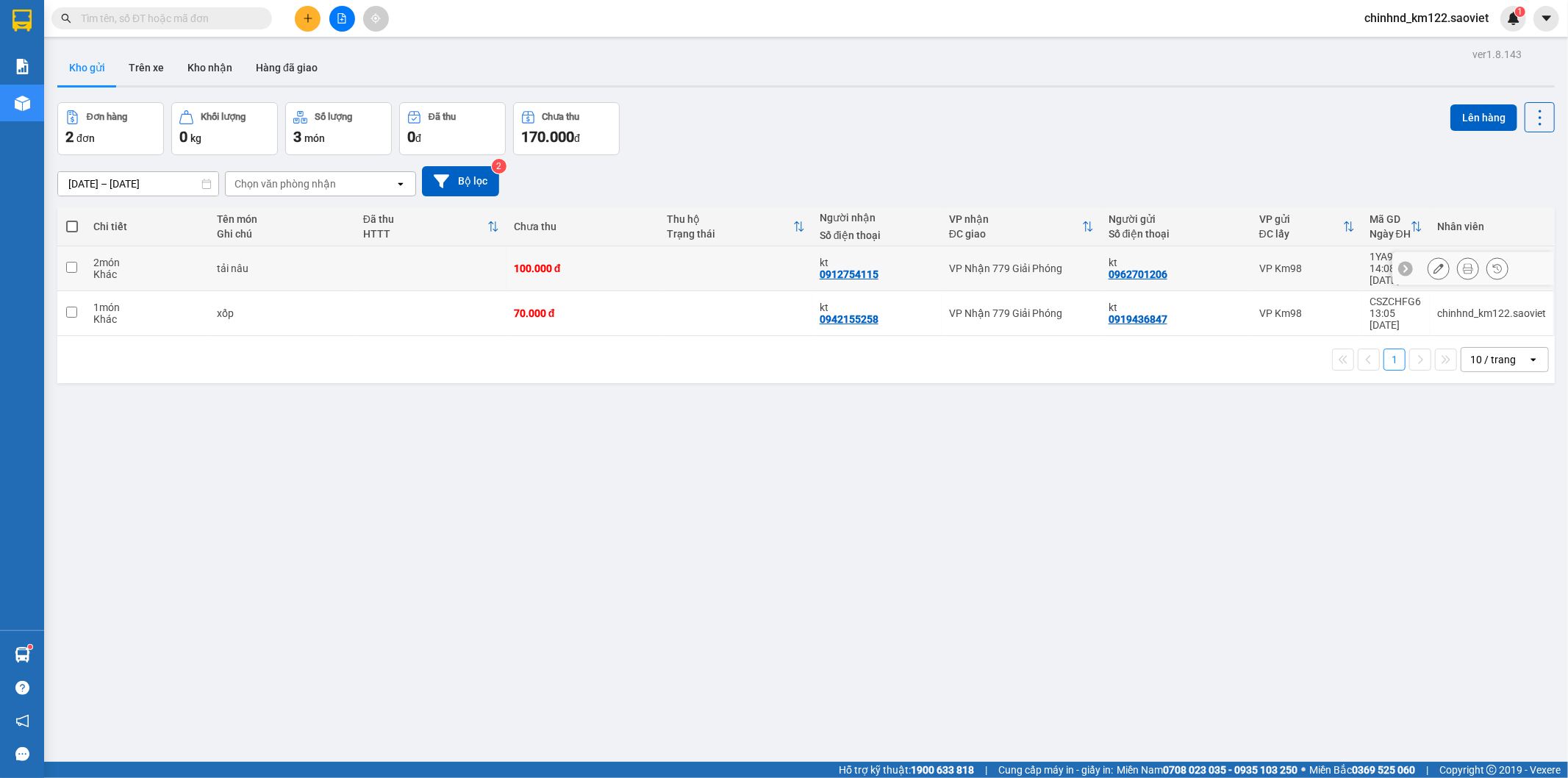
drag, startPoint x: 123, startPoint y: 259, endPoint x: 126, endPoint y: 269, distance: 10.4
click at [124, 263] on div "2 món Khác" at bounding box center [147, 268] width 108 height 24
checkbox input "true"
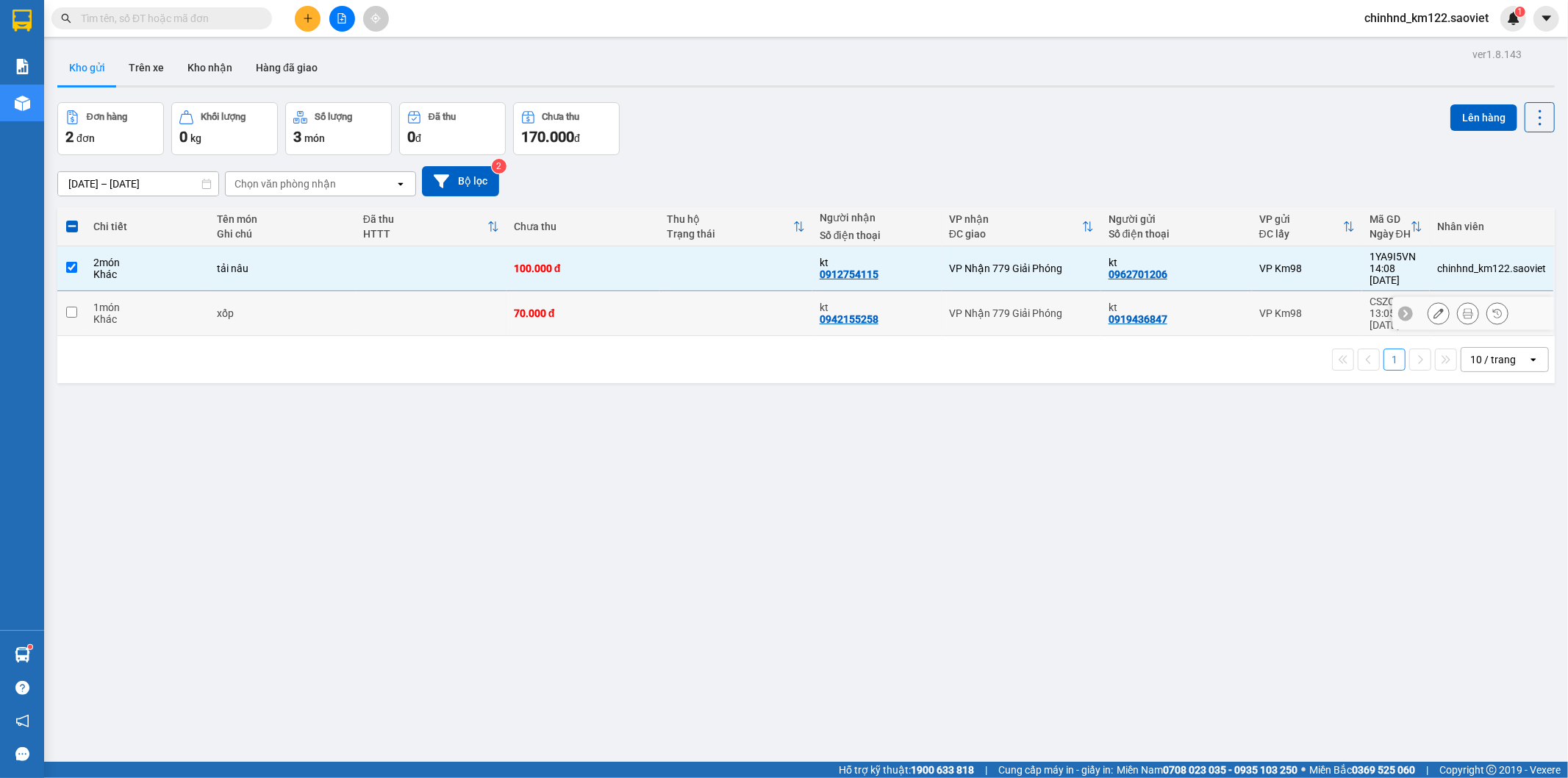
click at [155, 313] on div "Khác" at bounding box center [147, 318] width 108 height 11
checkbox input "true"
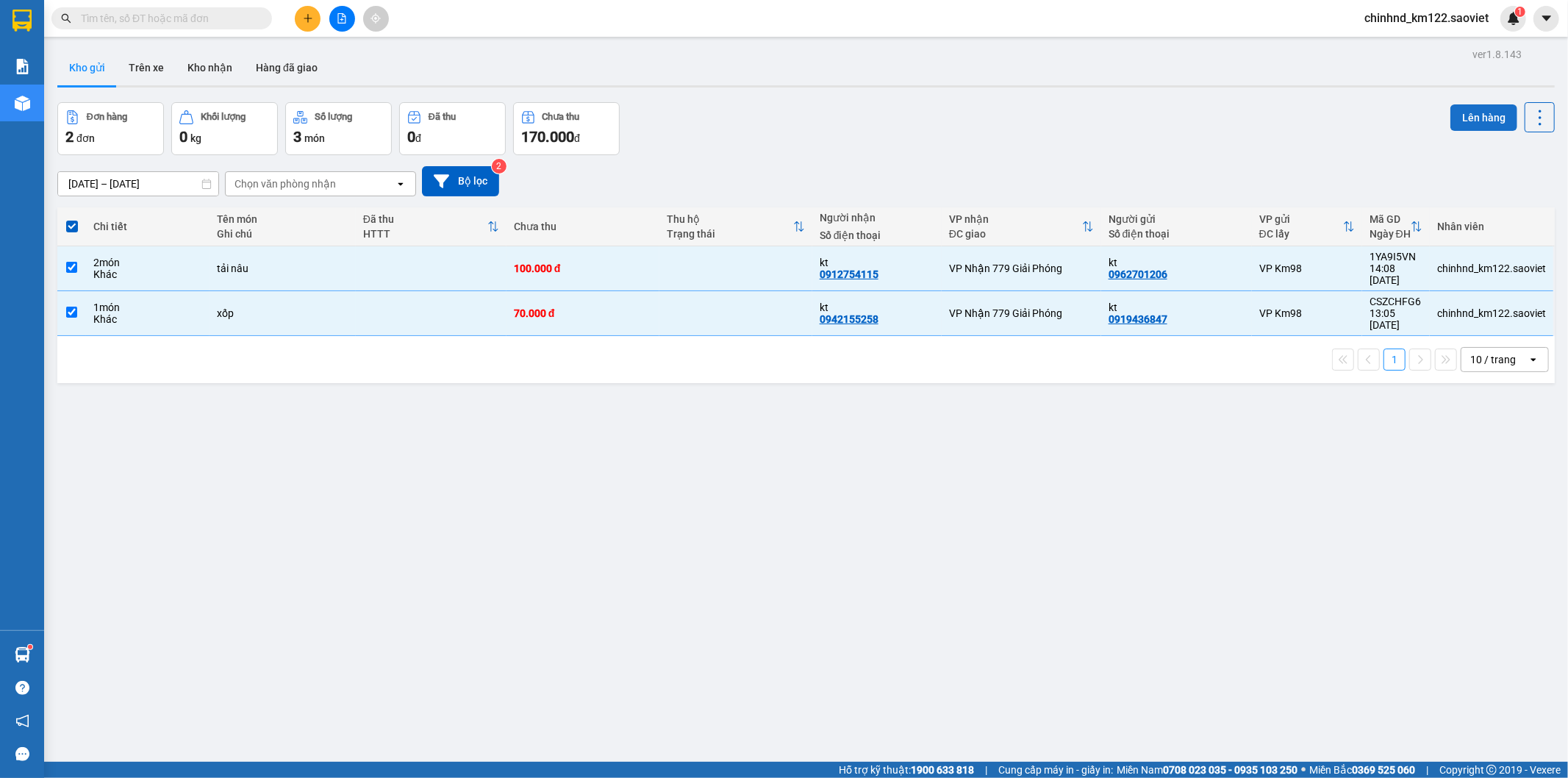
click at [1469, 115] on button "Lên hàng" at bounding box center [1484, 118] width 67 height 26
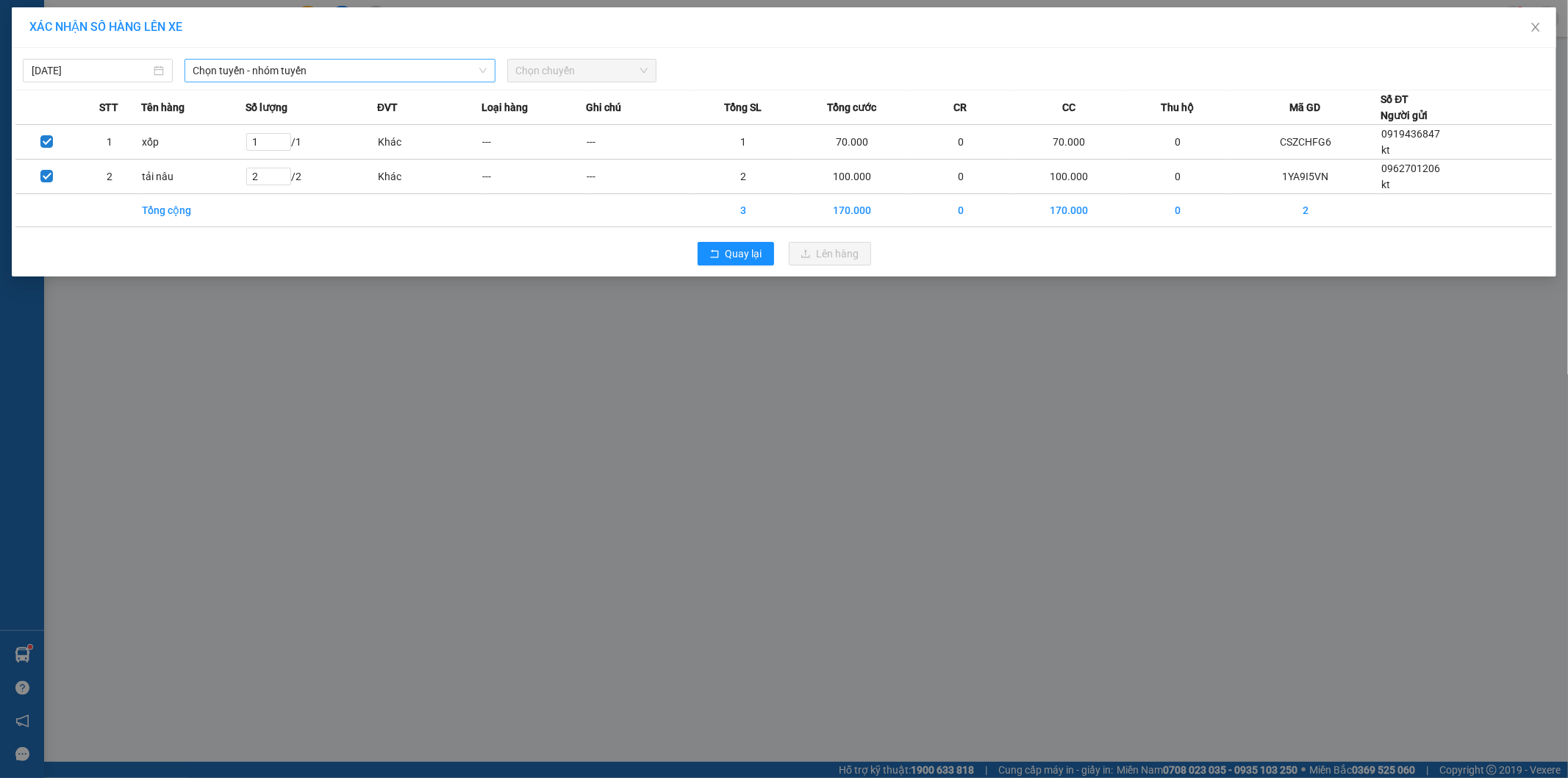
click at [240, 71] on span "Chọn tuyến - nhóm tuyến" at bounding box center [340, 70] width 294 height 22
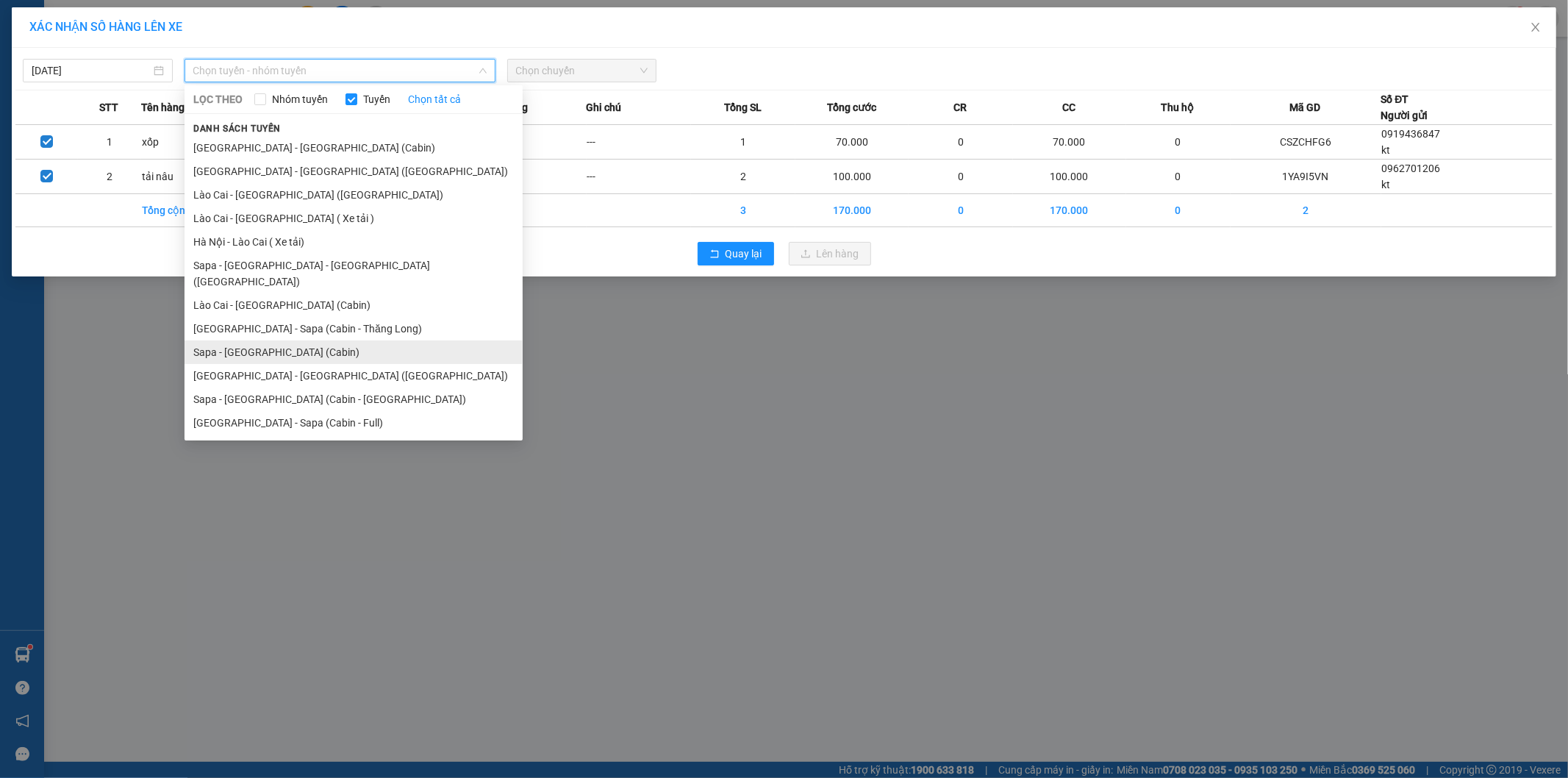
click at [254, 340] on li "Sapa - [GEOGRAPHIC_DATA] (Cabin)" at bounding box center [353, 352] width 338 height 24
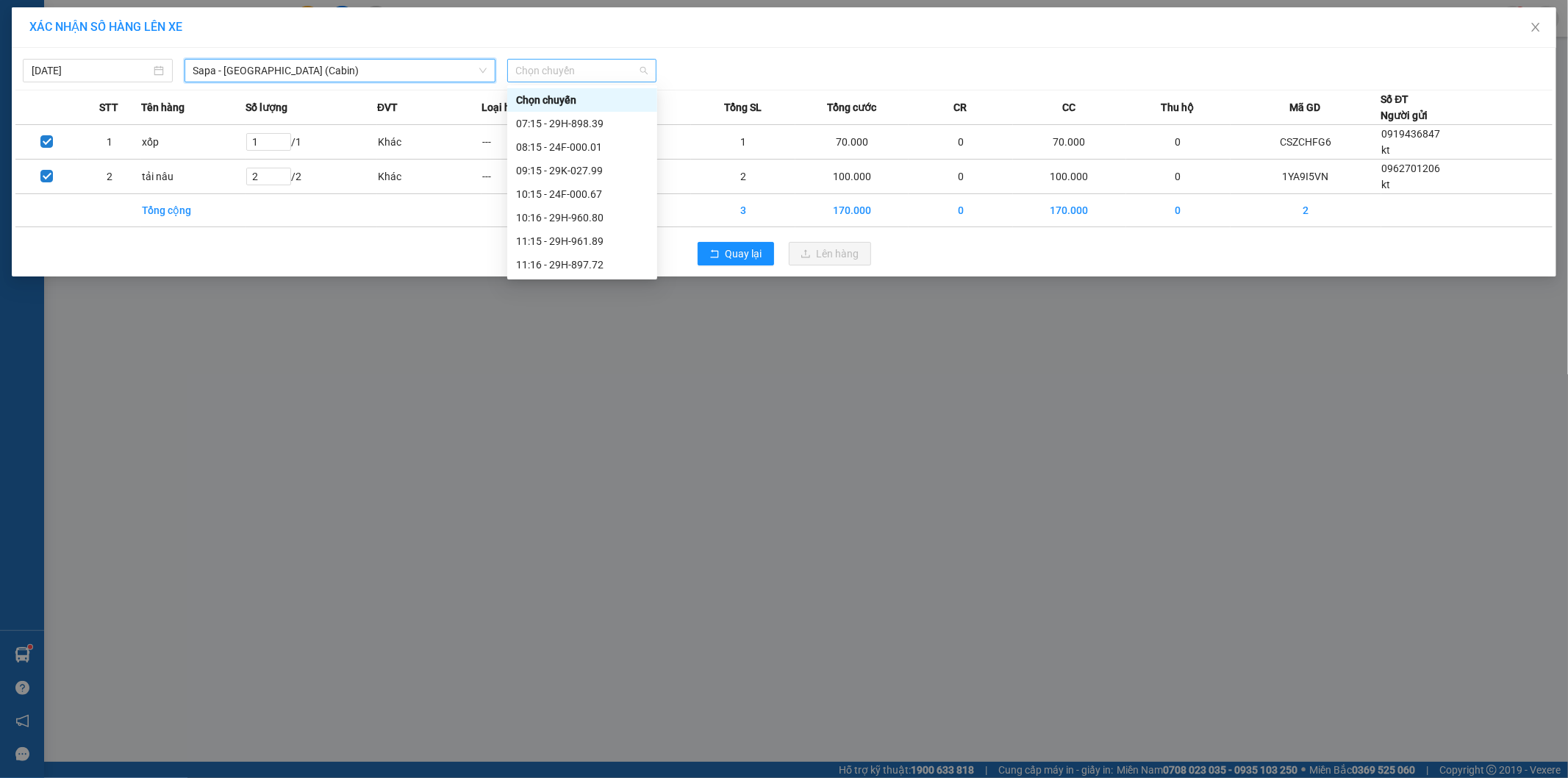
click at [605, 78] on span "Chọn chuyến" at bounding box center [582, 70] width 133 height 22
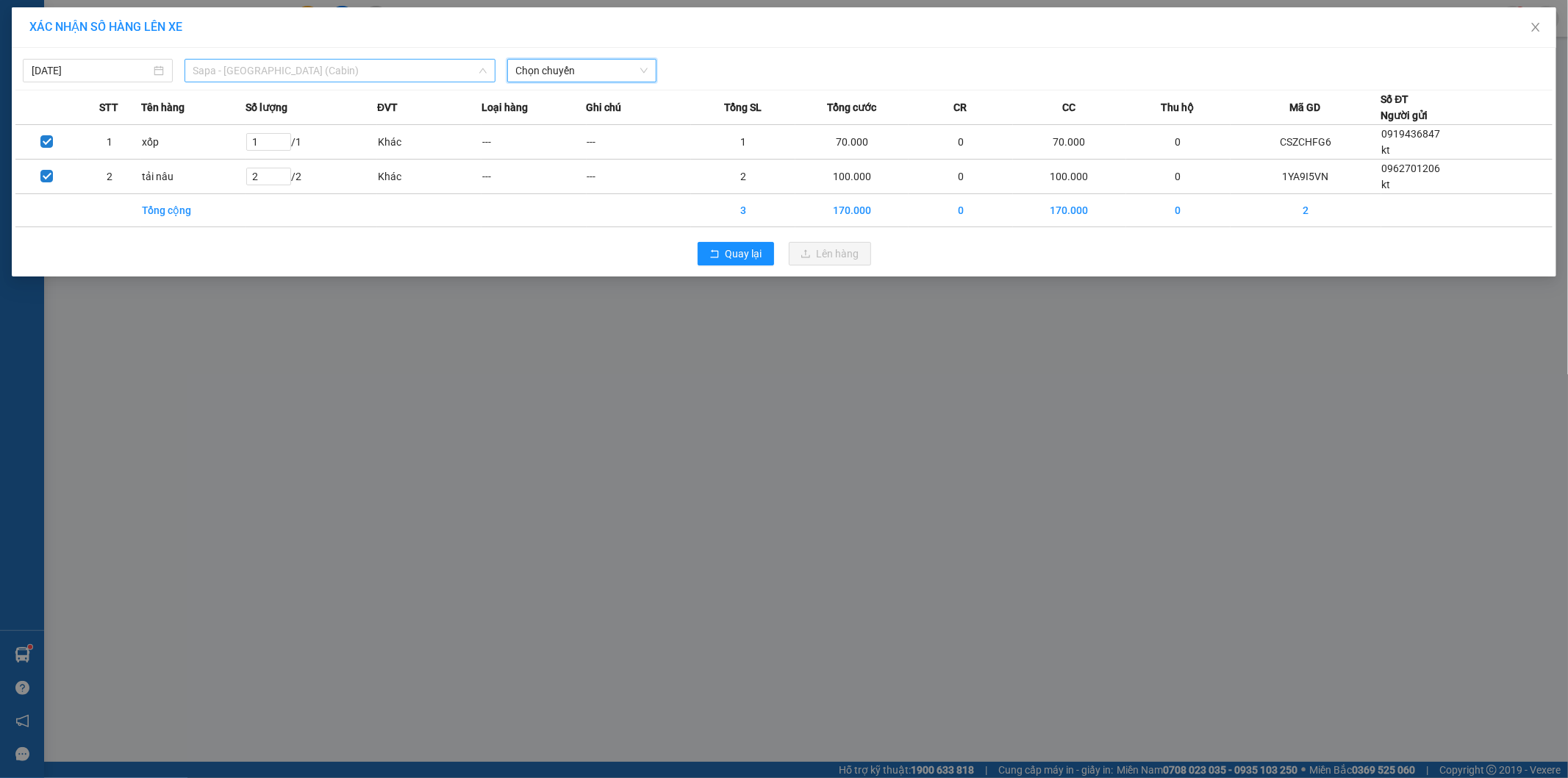
click at [379, 67] on span "Sapa - [GEOGRAPHIC_DATA] (Cabin)" at bounding box center [340, 70] width 294 height 22
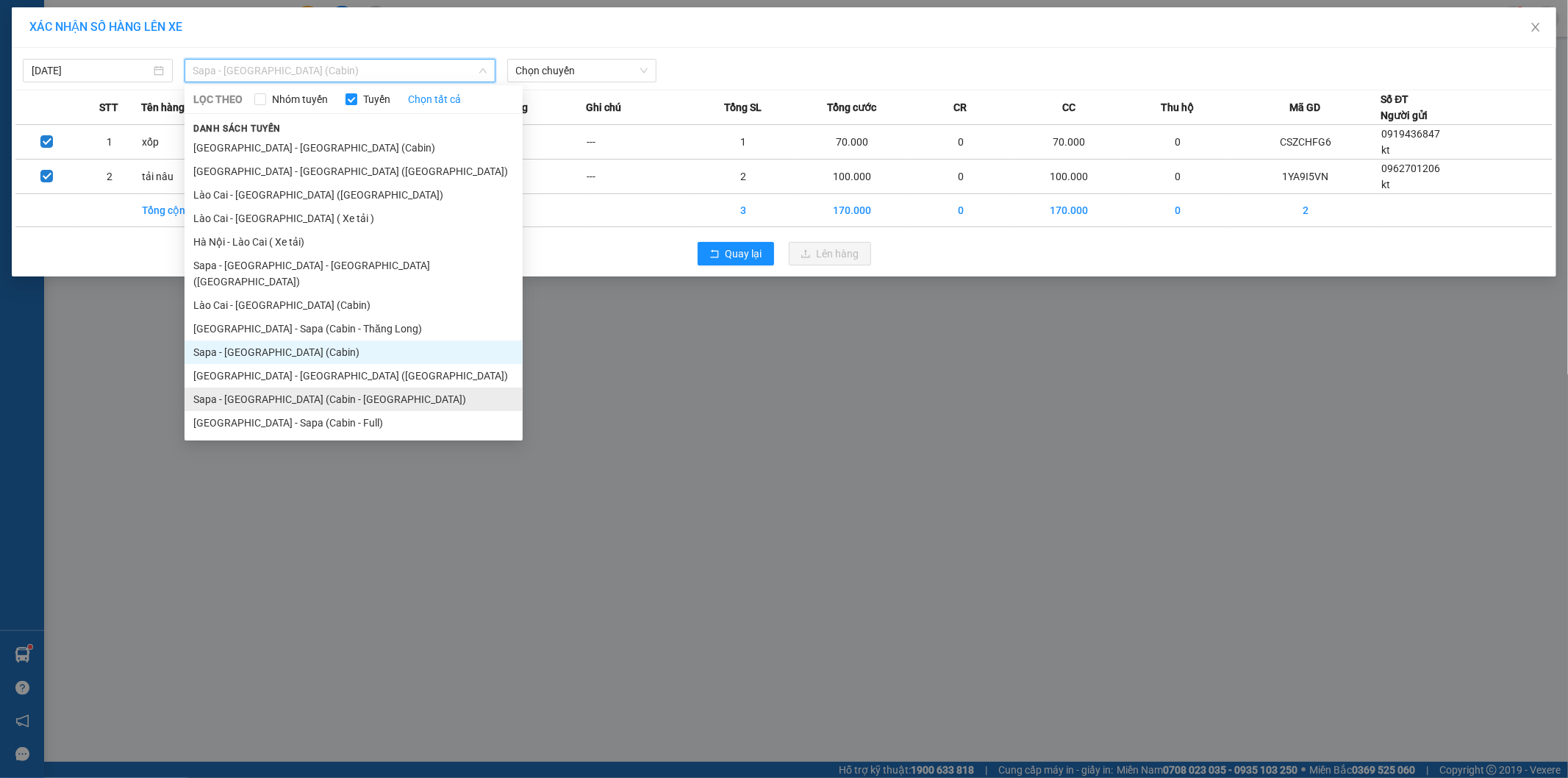
click at [287, 388] on li "Sapa - [GEOGRAPHIC_DATA] (Cabin - [GEOGRAPHIC_DATA])" at bounding box center [353, 399] width 338 height 24
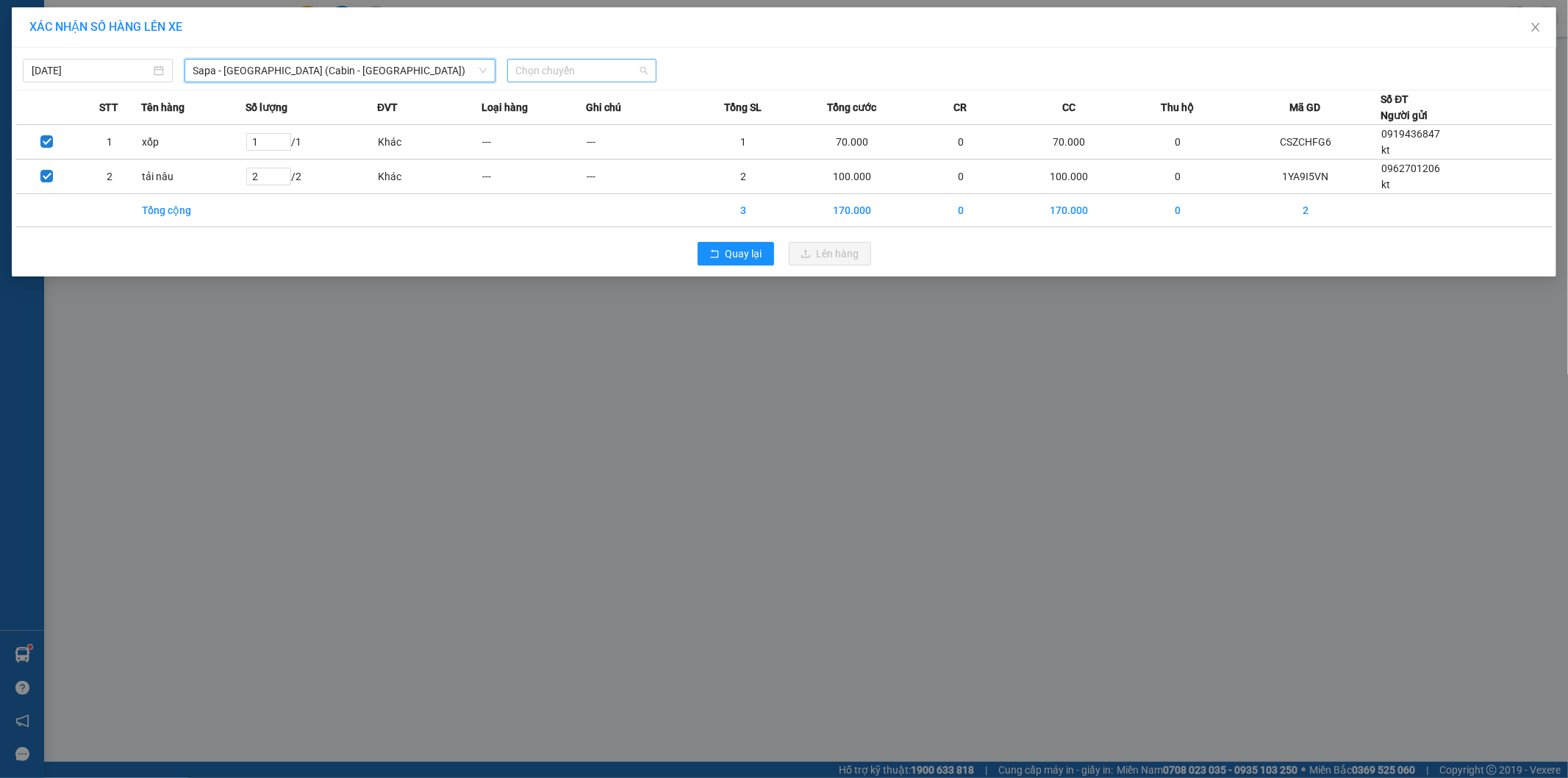
click at [578, 70] on span "Chọn chuyến" at bounding box center [582, 70] width 133 height 22
click at [599, 72] on span "Chọn chuyến" at bounding box center [582, 70] width 133 height 22
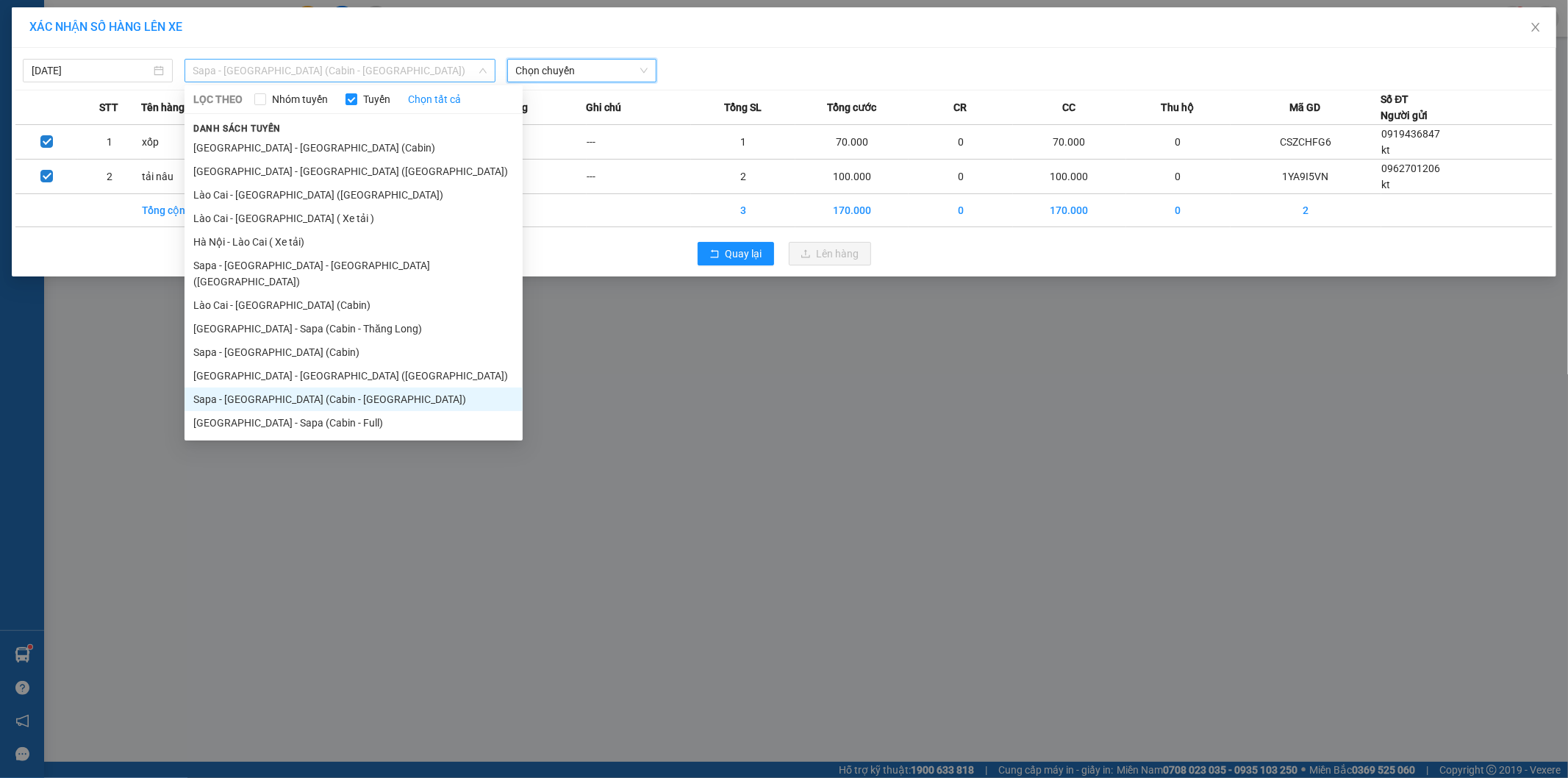
click at [425, 71] on span "Sapa - [GEOGRAPHIC_DATA] (Cabin - [GEOGRAPHIC_DATA])" at bounding box center [340, 70] width 294 height 22
click at [254, 340] on li "Sapa - [GEOGRAPHIC_DATA] (Cabin)" at bounding box center [353, 352] width 338 height 24
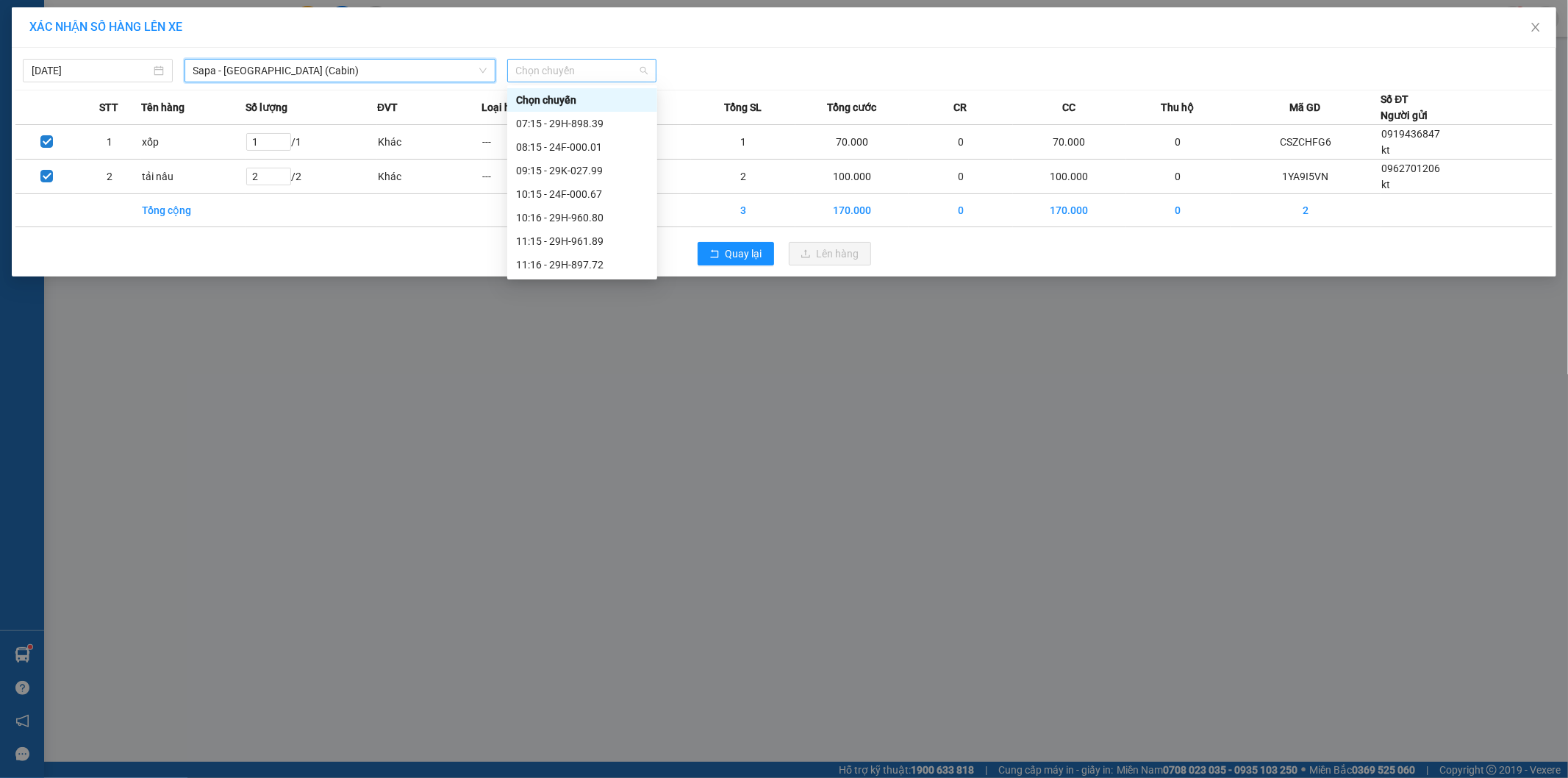
click at [644, 65] on span "Chọn chuyến" at bounding box center [582, 70] width 133 height 22
click at [607, 231] on div "12:16 - 24F-000.09" at bounding box center [582, 230] width 133 height 16
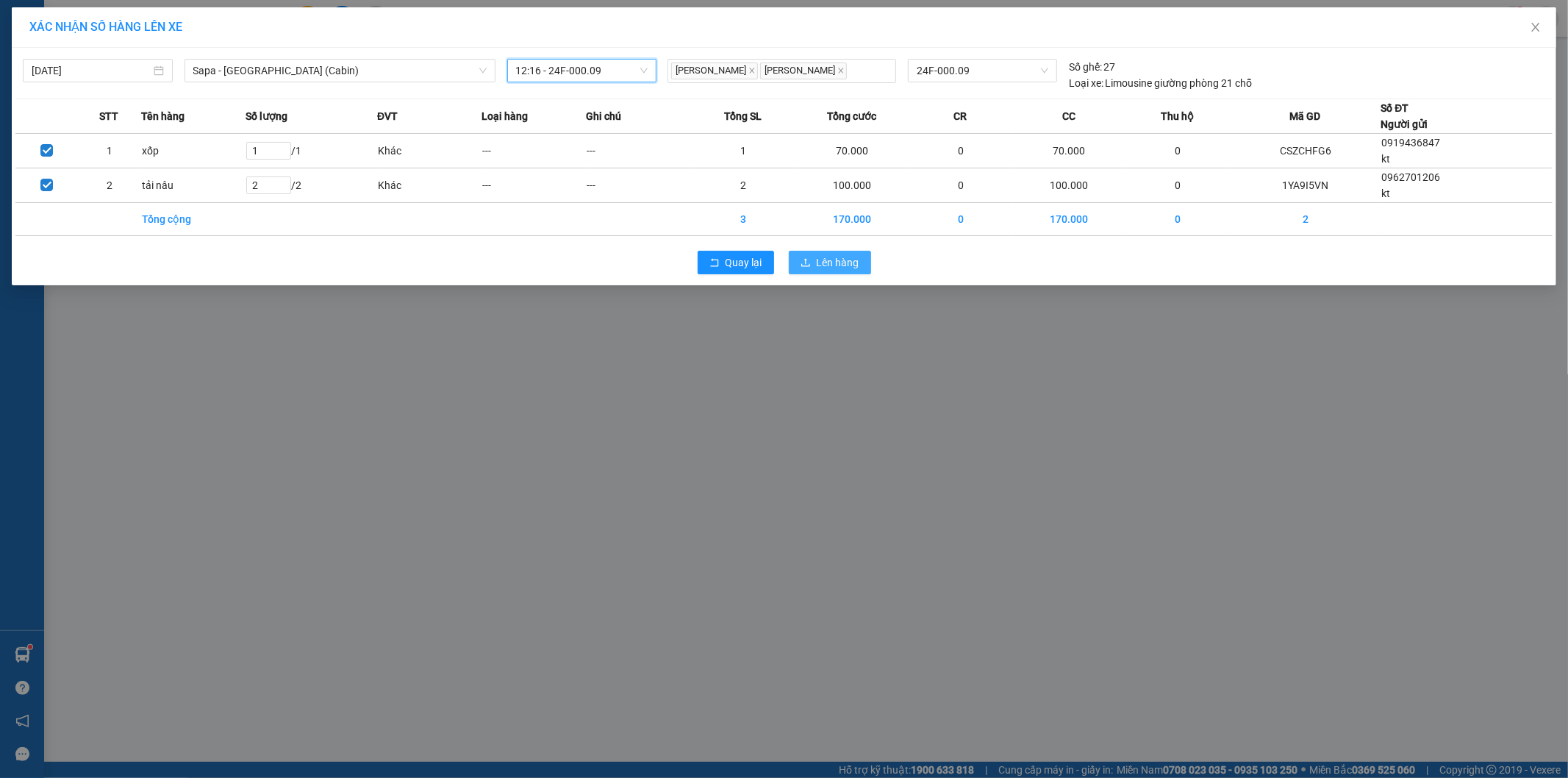
click at [824, 265] on span "Lên hàng" at bounding box center [838, 262] width 43 height 16
